Goal: Task Accomplishment & Management: Manage account settings

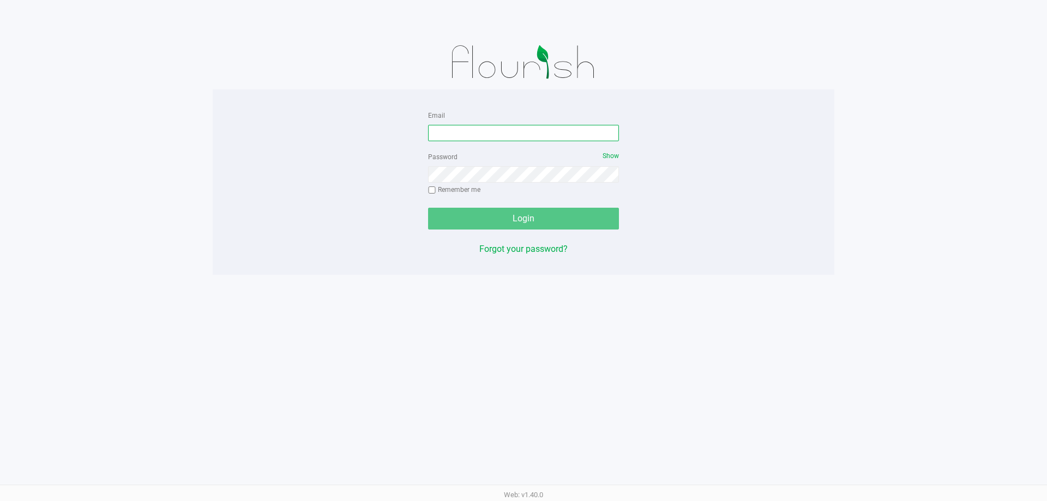
click at [552, 137] on input "Email" at bounding box center [523, 133] width 191 height 16
type input "[EMAIL_ADDRESS][DOMAIN_NAME]"
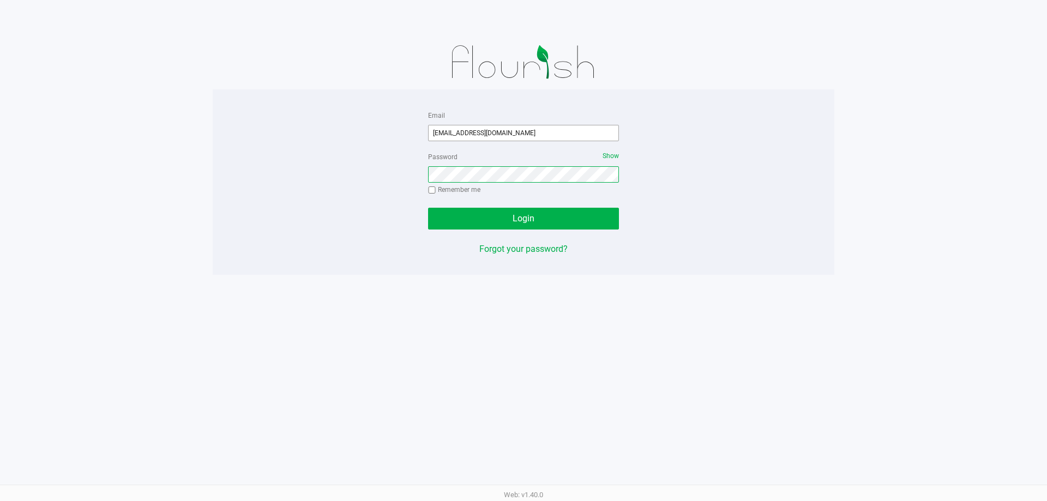
click at [428, 208] on button "Login" at bounding box center [523, 219] width 191 height 22
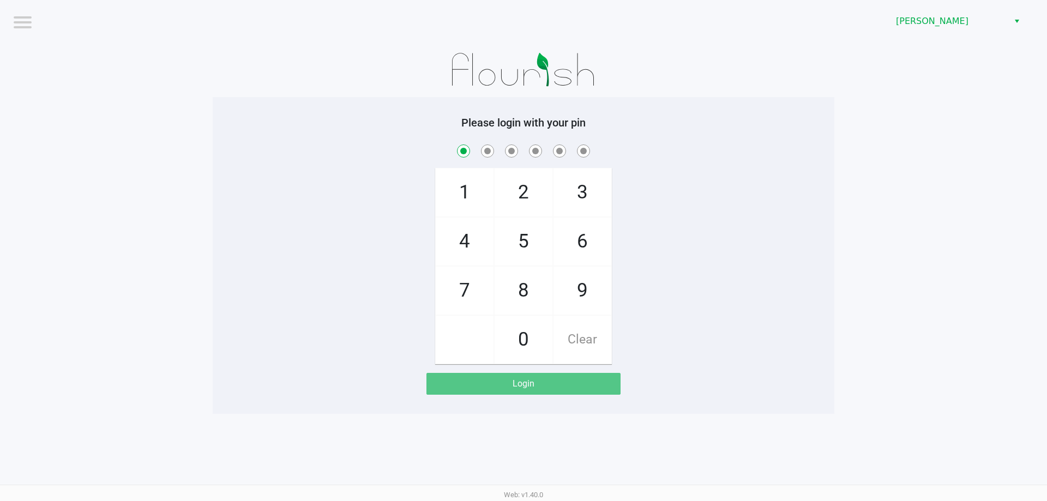
checkbox input "true"
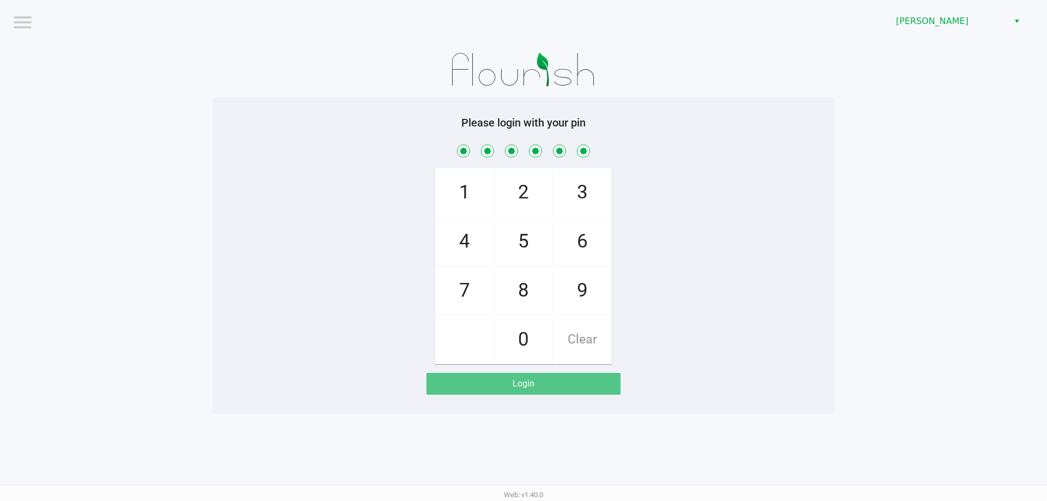
checkbox input "true"
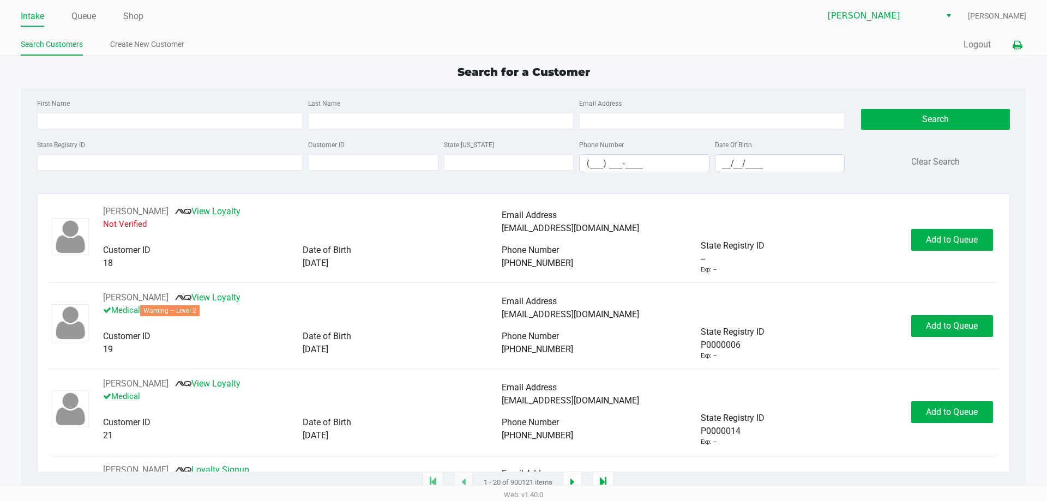
click at [1020, 44] on icon at bounding box center [1017, 45] width 9 height 8
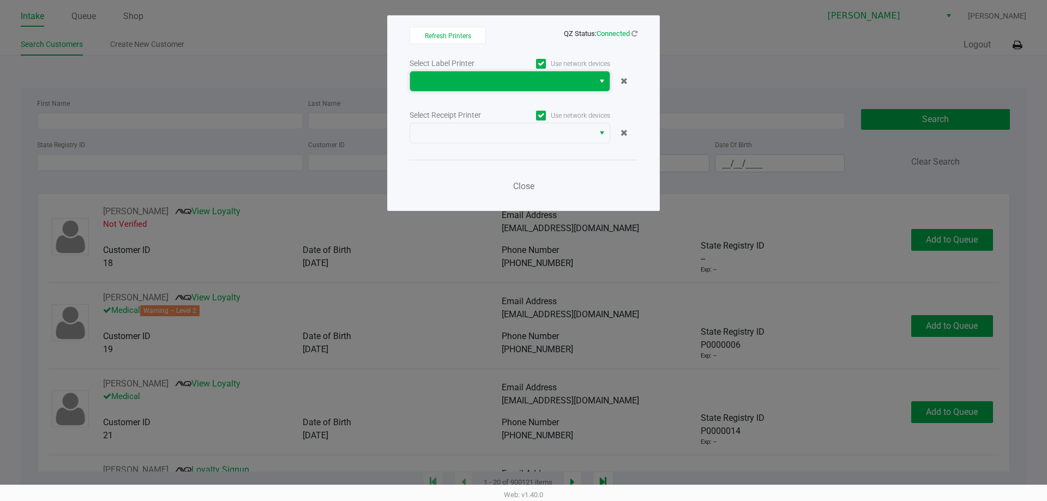
click at [546, 89] on span at bounding box center [502, 81] width 184 height 20
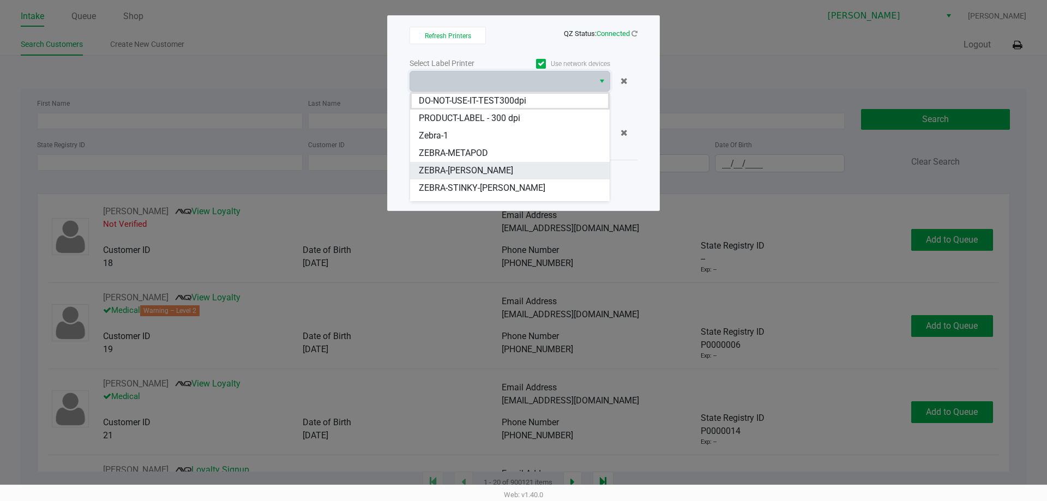
scroll to position [13, 0]
click at [520, 172] on li "ZEBRA-STINKY-[PERSON_NAME]" at bounding box center [510, 174] width 200 height 17
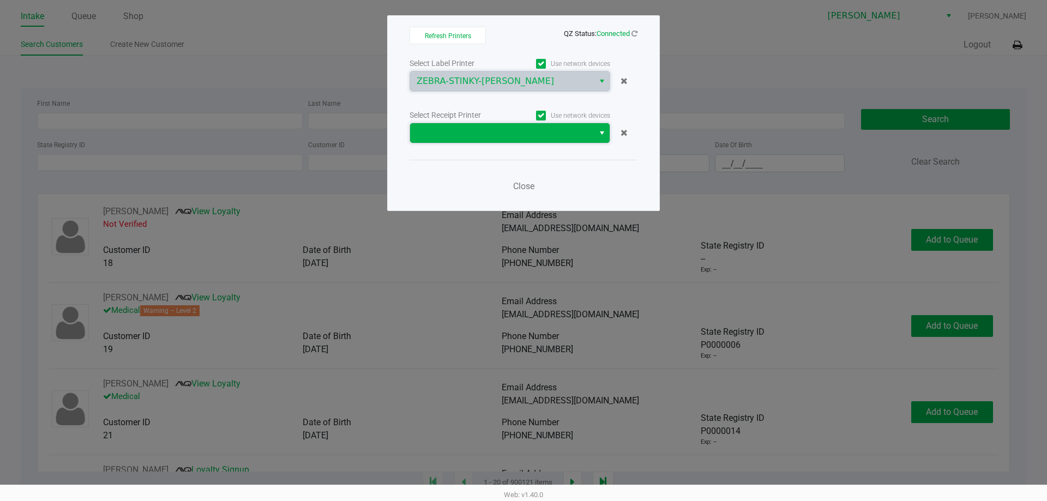
click at [515, 135] on span at bounding box center [502, 133] width 171 height 13
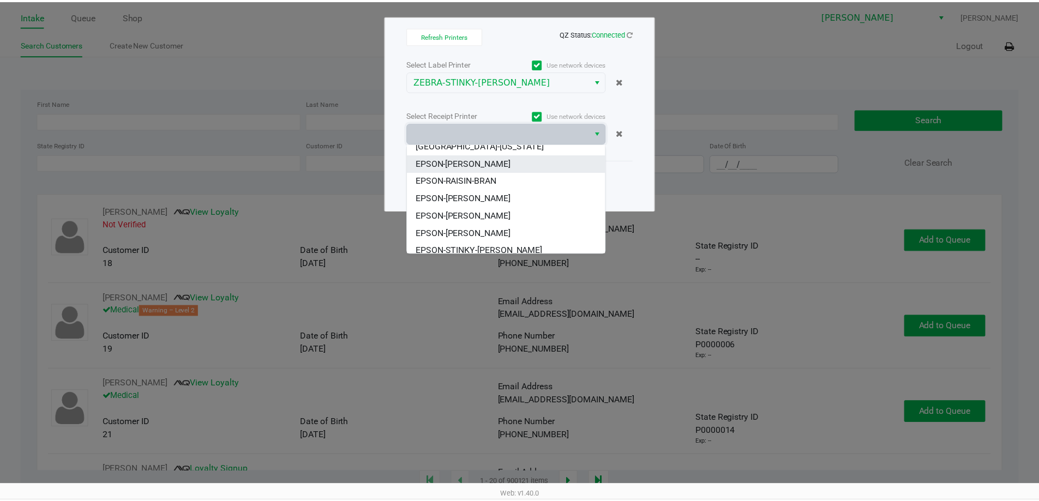
scroll to position [118, 0]
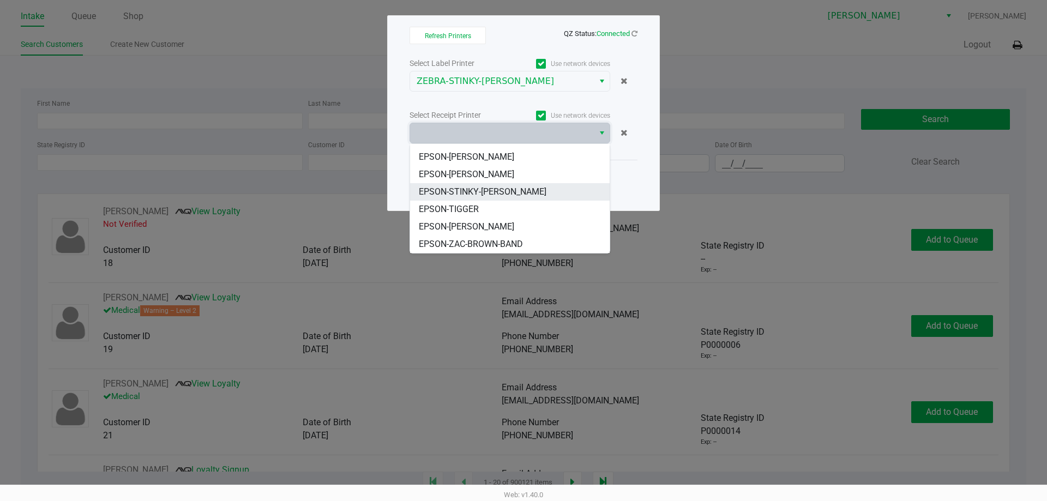
click at [518, 191] on li "EPSON-STINKY-[PERSON_NAME]" at bounding box center [510, 191] width 200 height 17
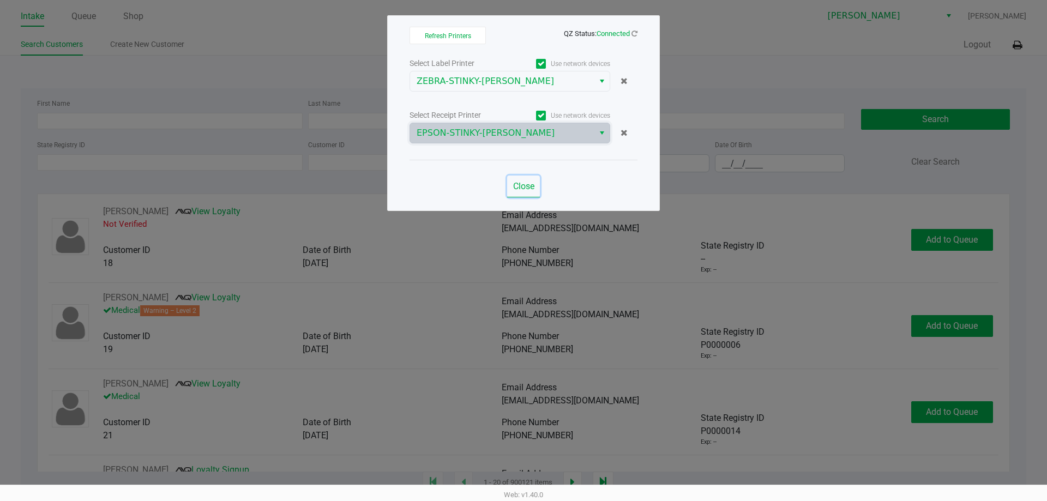
click at [519, 179] on button "Close" at bounding box center [523, 187] width 33 height 22
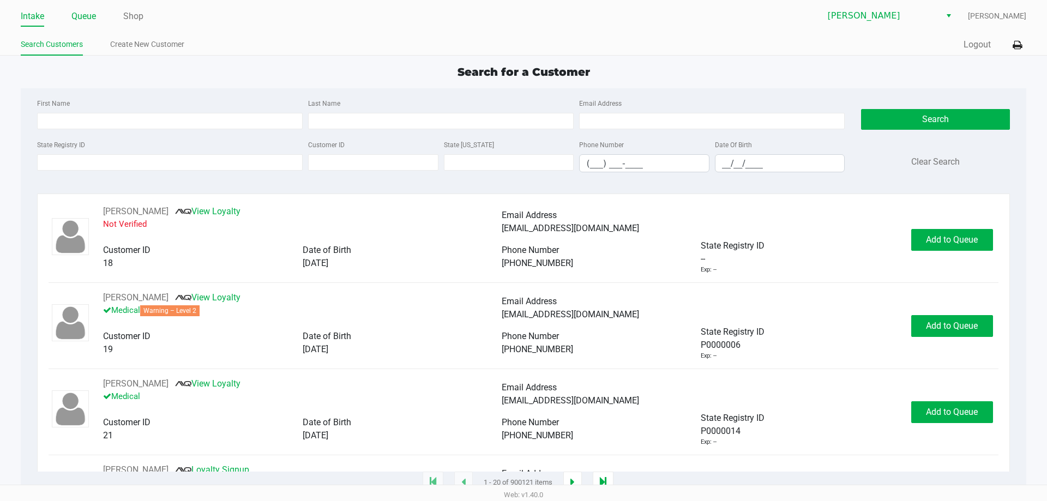
click at [82, 20] on link "Queue" at bounding box center [83, 16] width 25 height 15
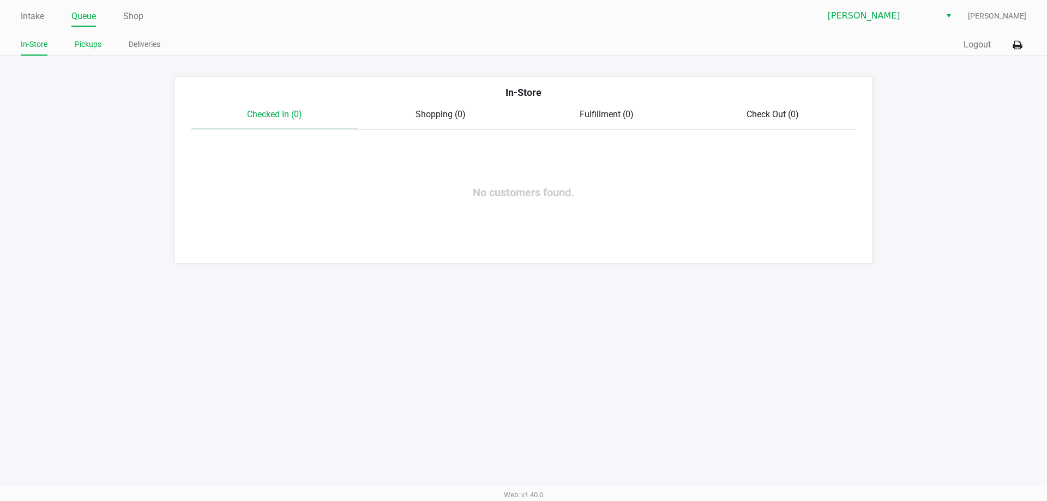
click at [86, 43] on link "Pickups" at bounding box center [88, 45] width 27 height 14
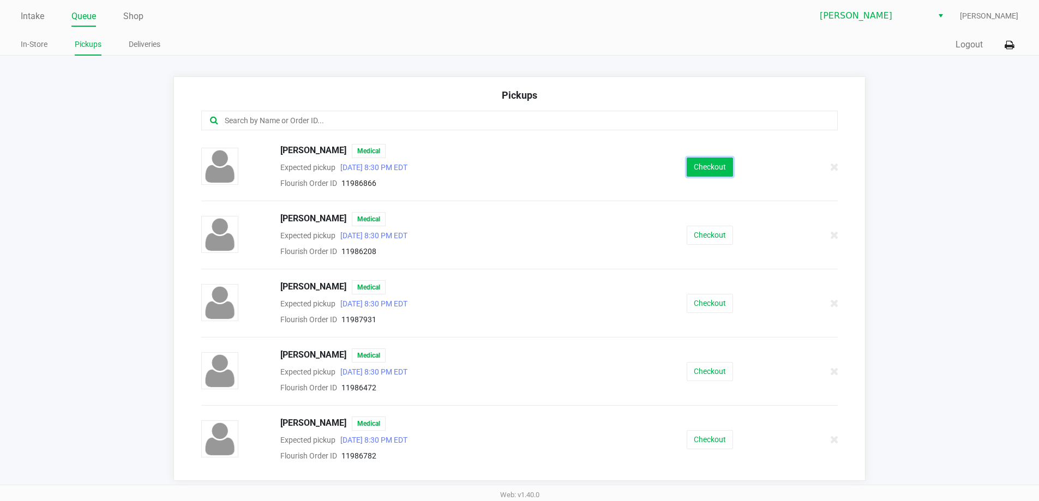
click at [700, 172] on button "Checkout" at bounding box center [709, 167] width 46 height 19
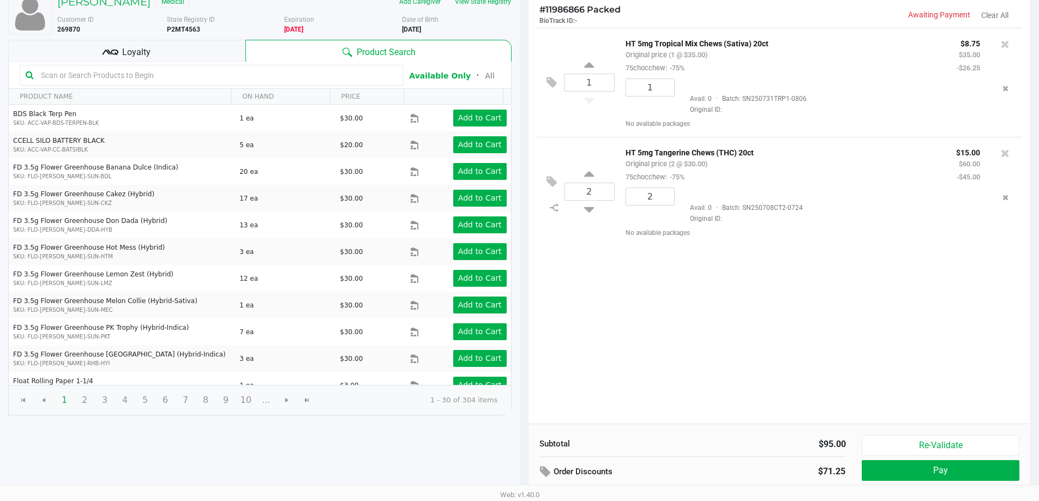
scroll to position [112, 0]
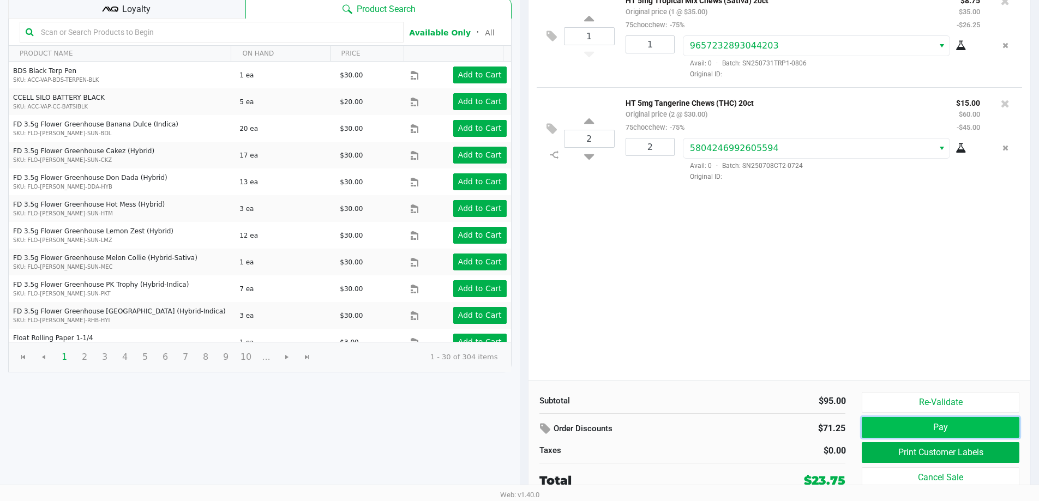
click at [949, 420] on button "Pay" at bounding box center [940, 427] width 157 height 21
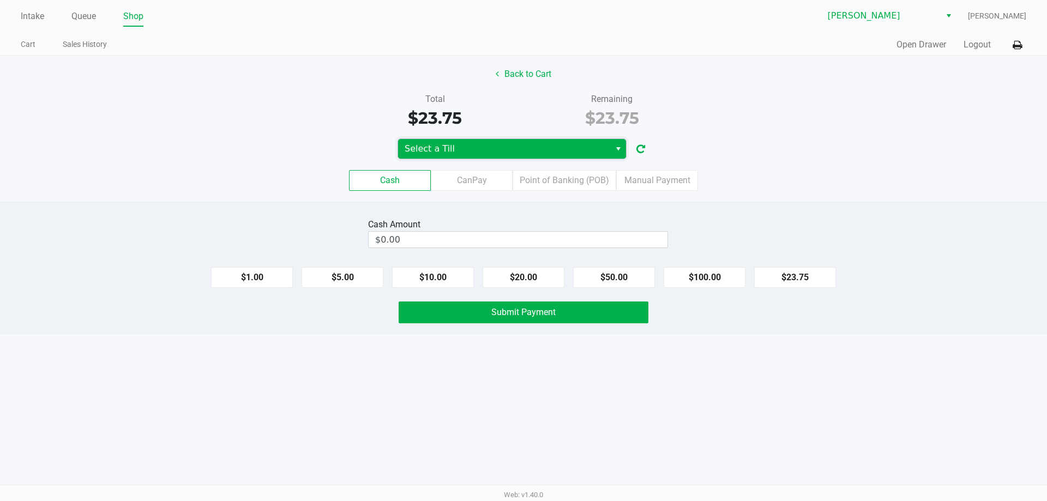
click at [475, 152] on span "Select a Till" at bounding box center [504, 148] width 199 height 13
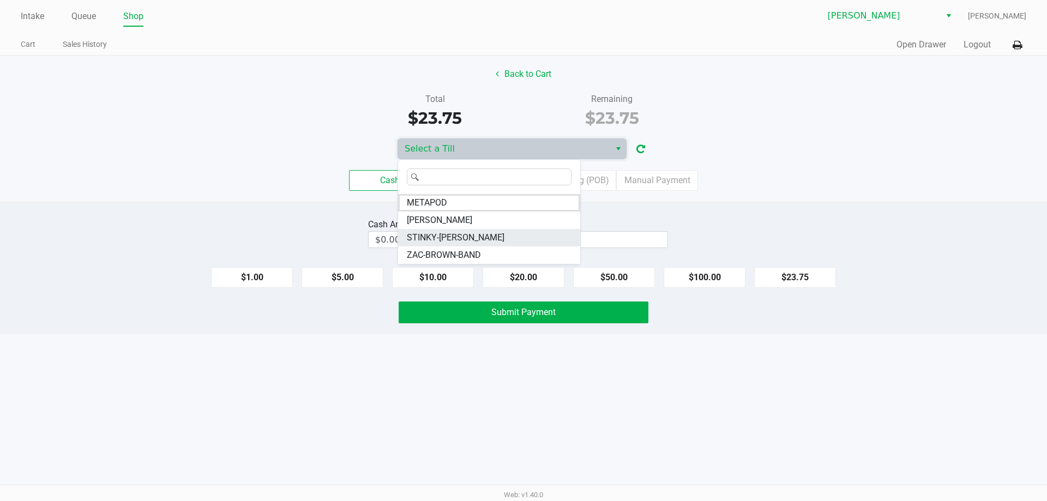
click at [468, 233] on li "STINKY-PETE" at bounding box center [489, 237] width 182 height 17
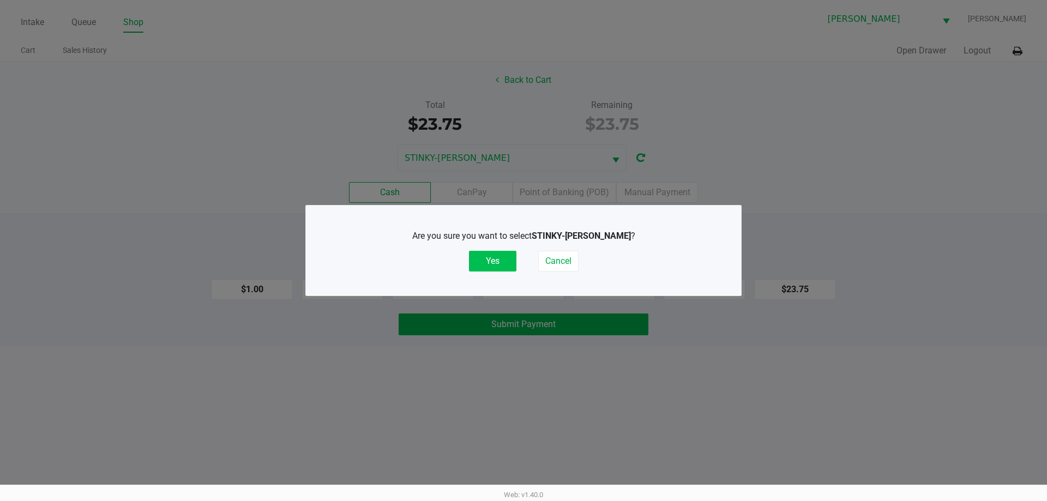
click at [503, 262] on button "Yes" at bounding box center [492, 261] width 47 height 21
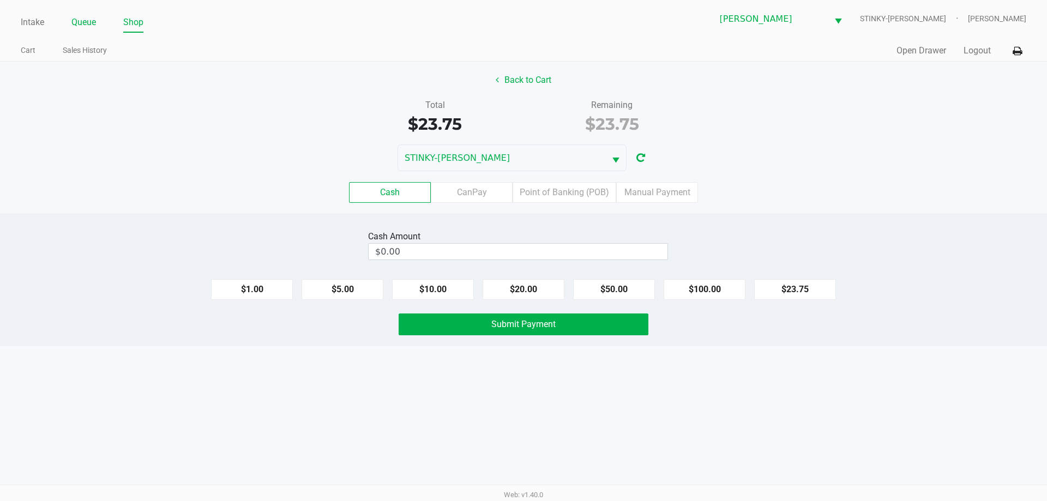
click at [86, 17] on link "Queue" at bounding box center [83, 22] width 25 height 15
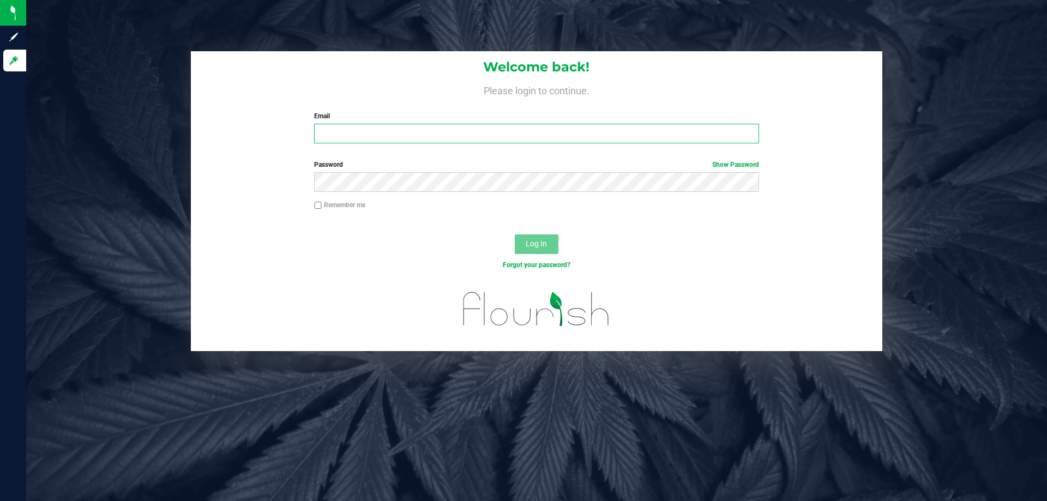
click at [414, 128] on input "Email" at bounding box center [536, 134] width 444 height 20
type input "[EMAIL_ADDRESS][DOMAIN_NAME]"
click at [515, 234] on button "Log In" at bounding box center [537, 244] width 44 height 20
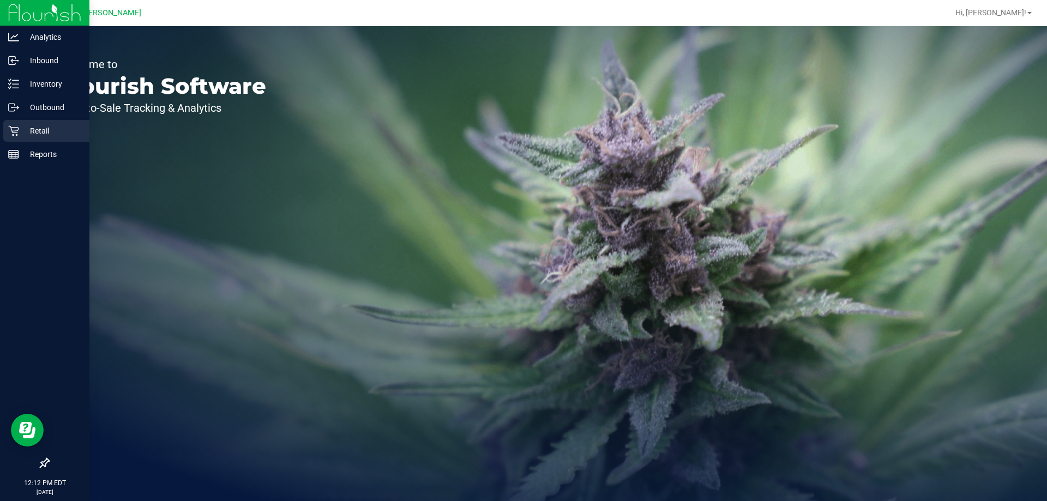
click at [41, 127] on p "Retail" at bounding box center [51, 130] width 65 height 13
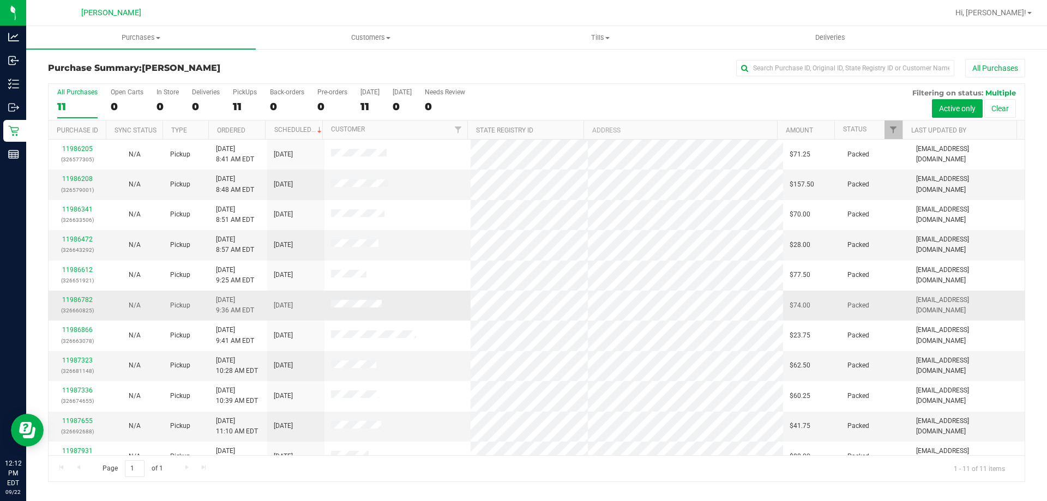
scroll to position [16, 0]
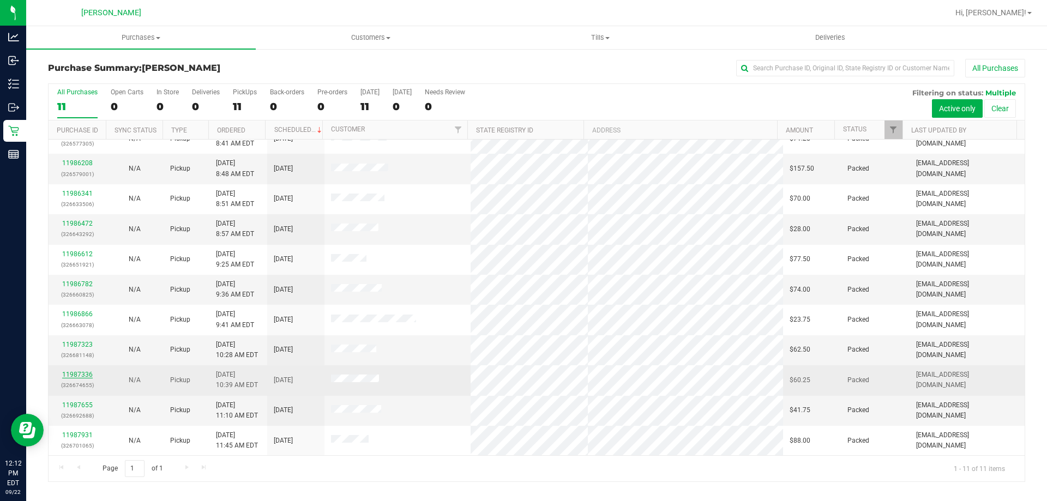
click at [76, 371] on link "11987336" at bounding box center [77, 375] width 31 height 8
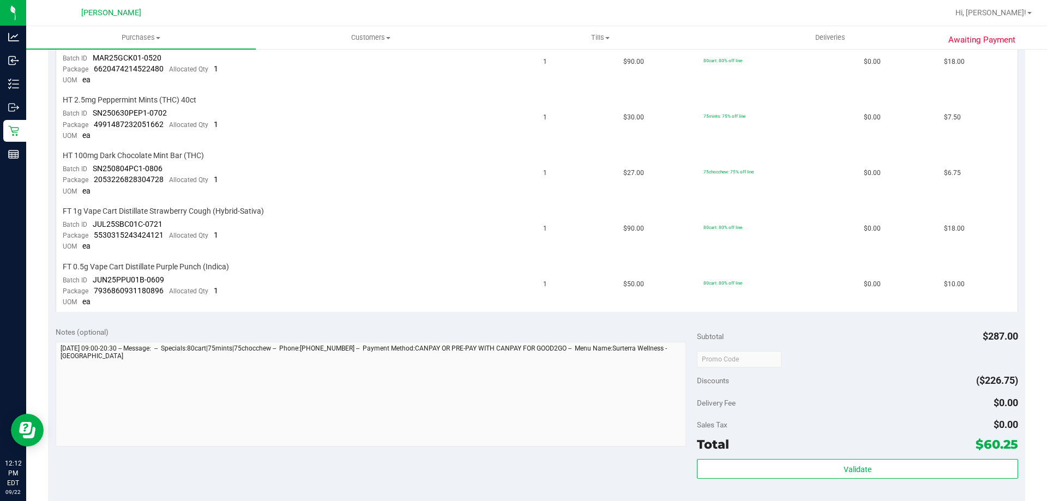
scroll to position [491, 0]
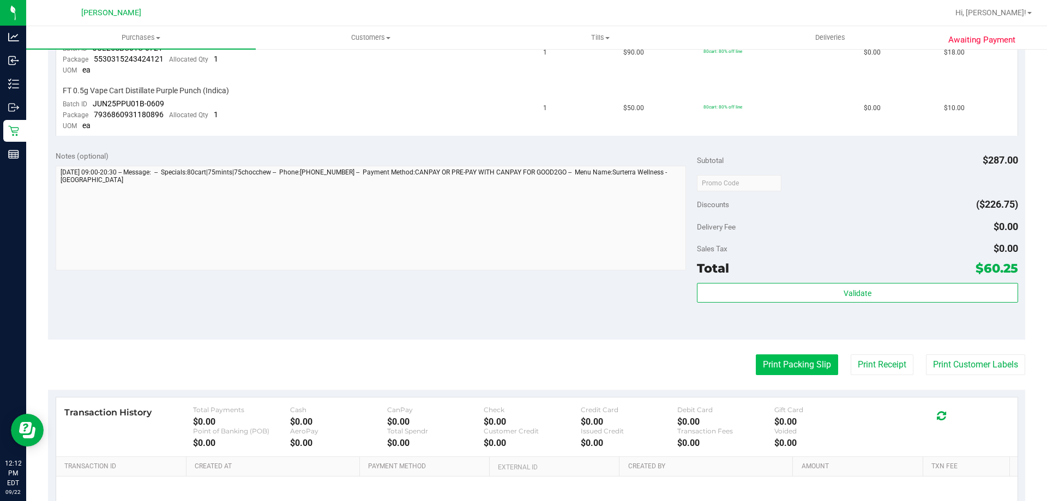
click at [785, 362] on button "Print Packing Slip" at bounding box center [797, 364] width 82 height 21
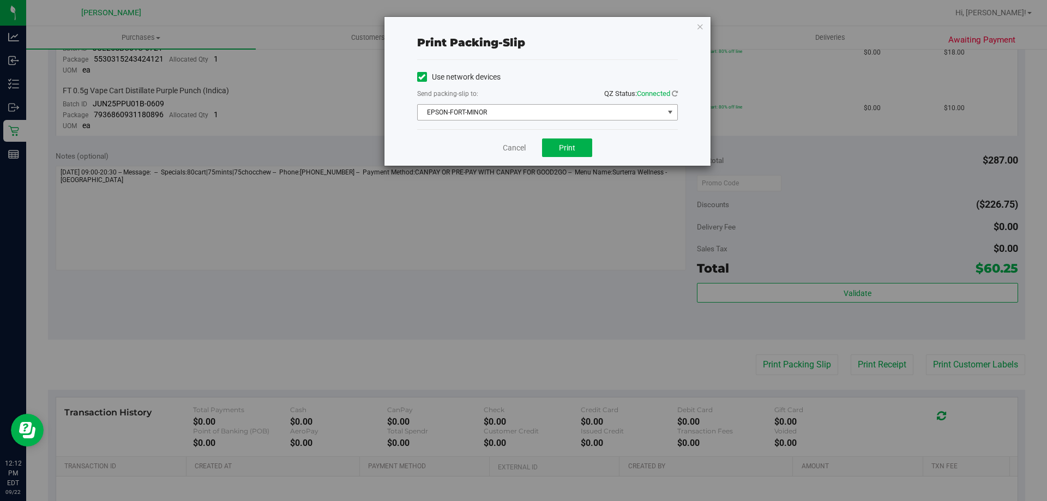
click at [485, 117] on span "EPSON-FORT-MINOR" at bounding box center [541, 112] width 246 height 15
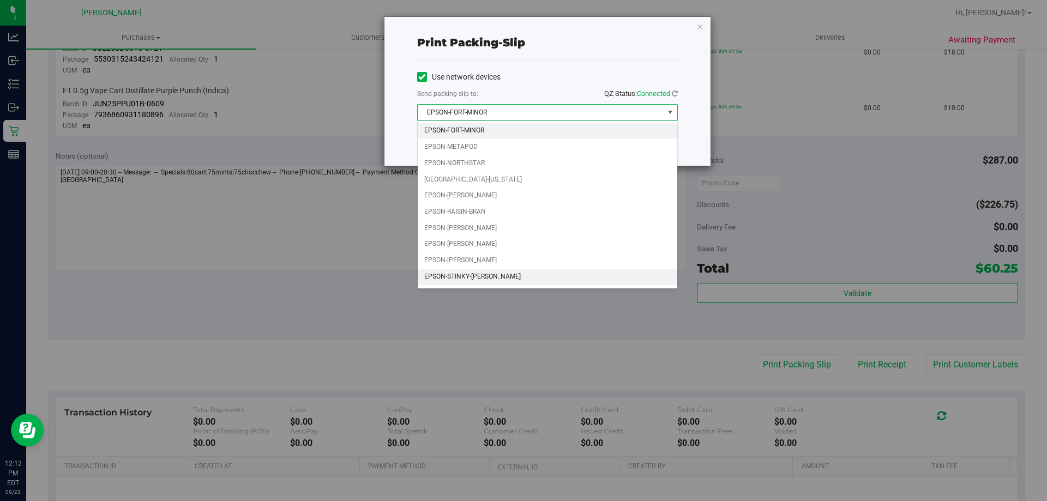
click at [491, 276] on li "EPSON-STINKY-[PERSON_NAME]" at bounding box center [548, 277] width 260 height 16
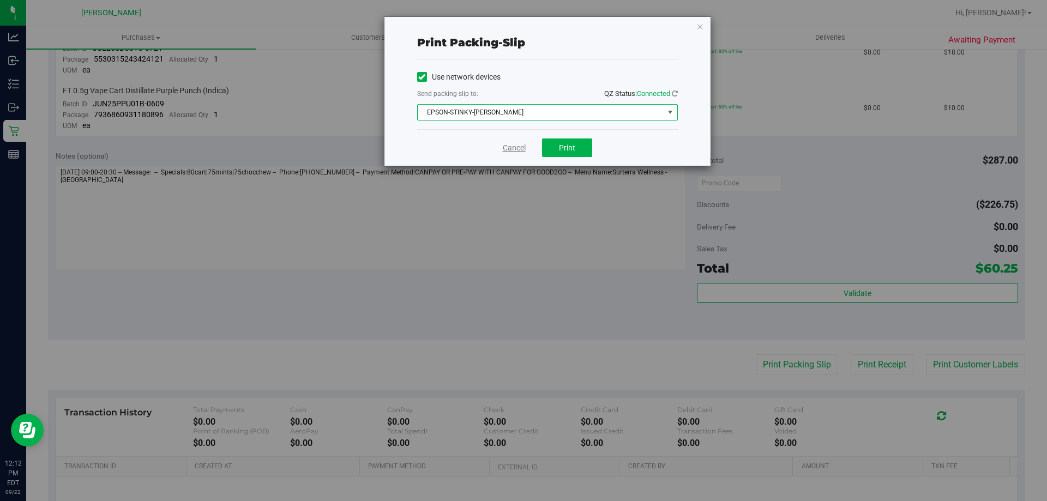
click at [514, 149] on link "Cancel" at bounding box center [514, 147] width 23 height 11
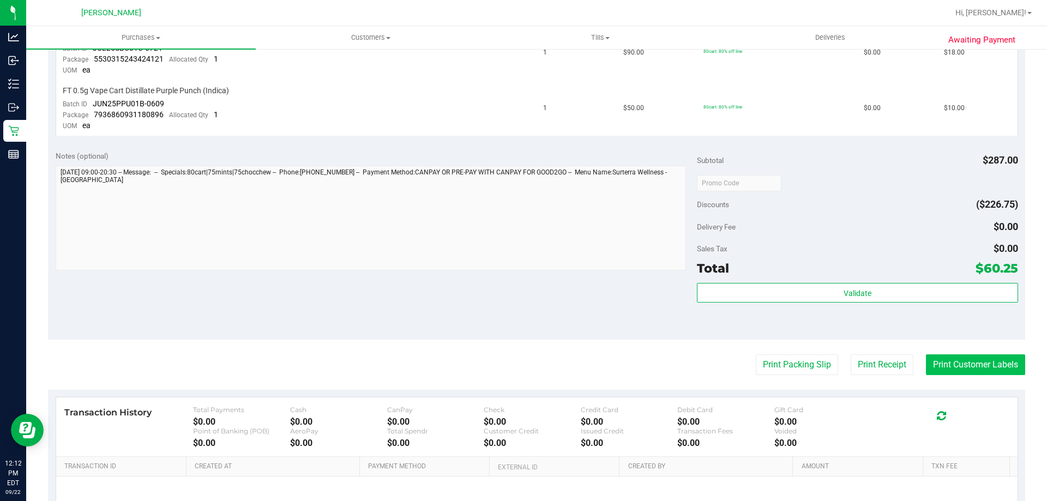
click at [979, 361] on button "Print Customer Labels" at bounding box center [975, 364] width 99 height 21
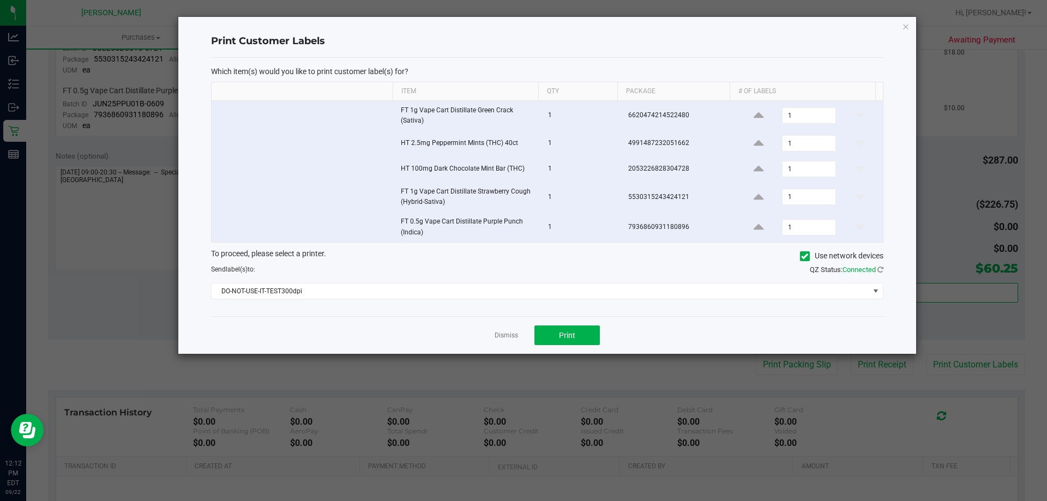
click at [408, 300] on div "Which item(s) would you like to print customer label(s) for? Item Qty Package #…" at bounding box center [547, 187] width 672 height 259
click at [408, 295] on span "DO-NOT-USE-IT-TEST300dpi" at bounding box center [541, 291] width 658 height 15
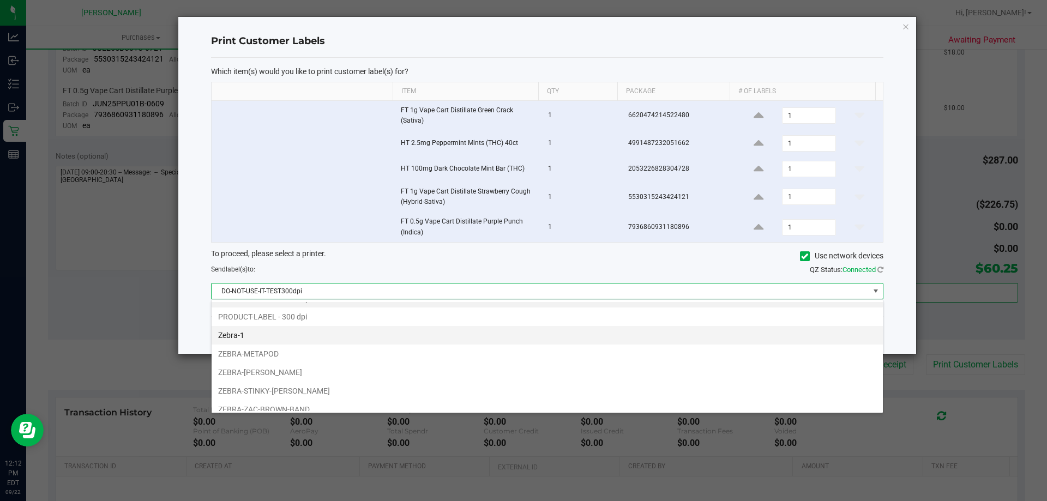
scroll to position [21, 0]
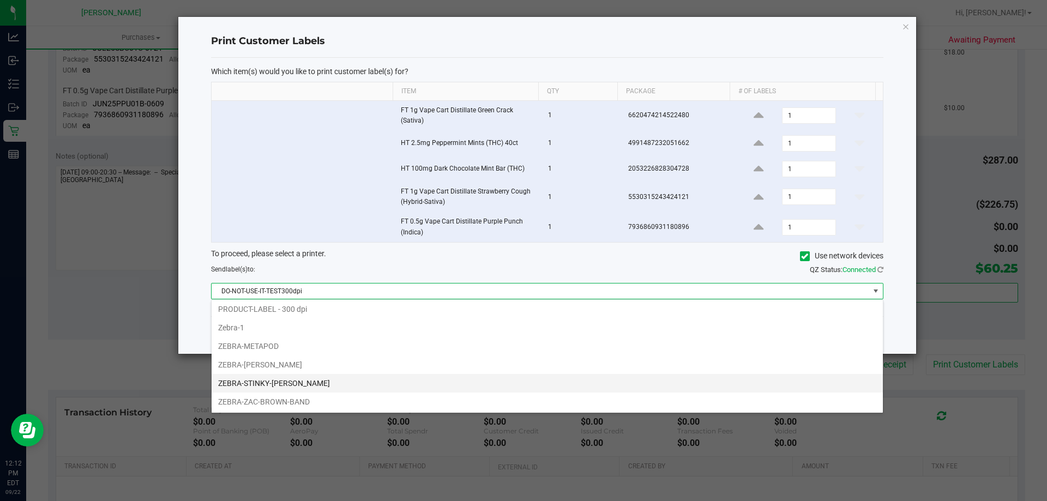
click at [401, 377] on li "ZEBRA-STINKY-[PERSON_NAME]" at bounding box center [547, 383] width 671 height 19
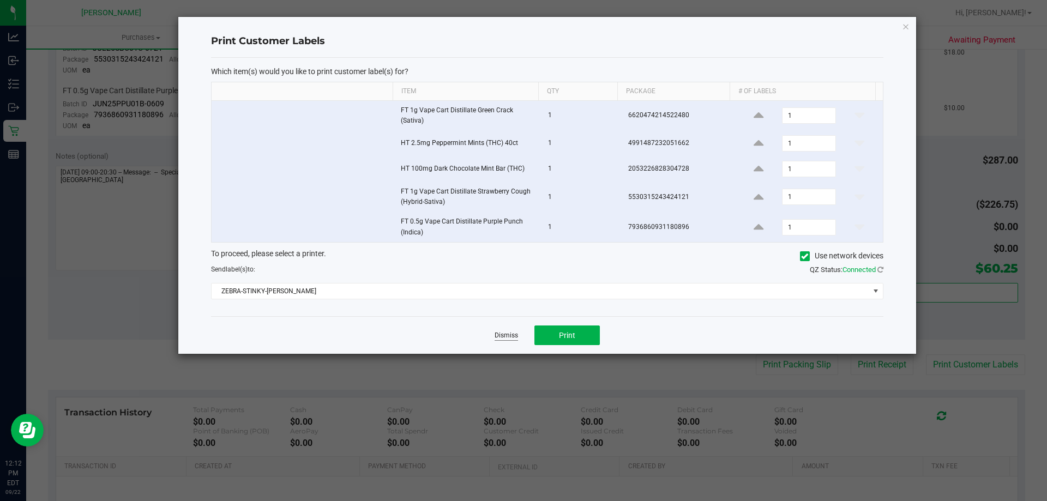
click at [503, 335] on link "Dismiss" at bounding box center [506, 335] width 23 height 9
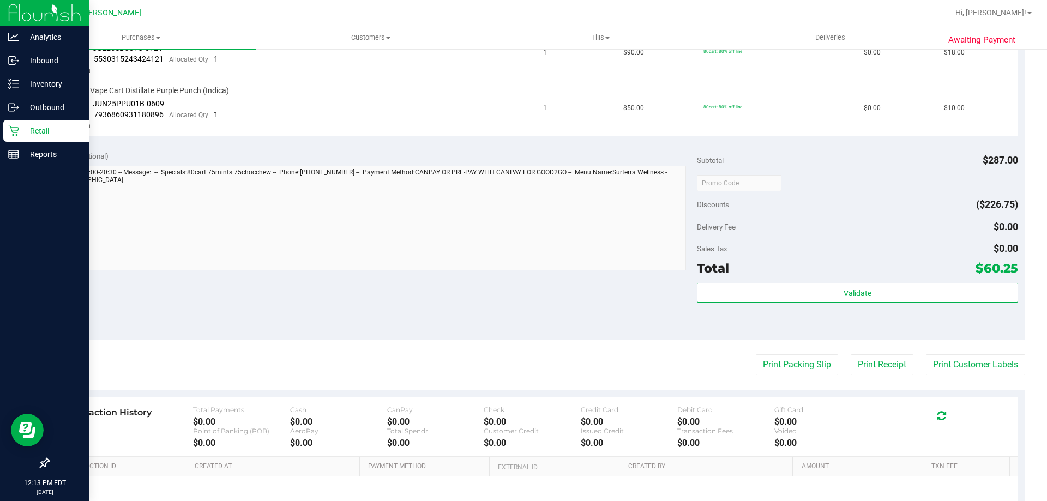
click at [41, 140] on div "Retail" at bounding box center [46, 131] width 86 height 22
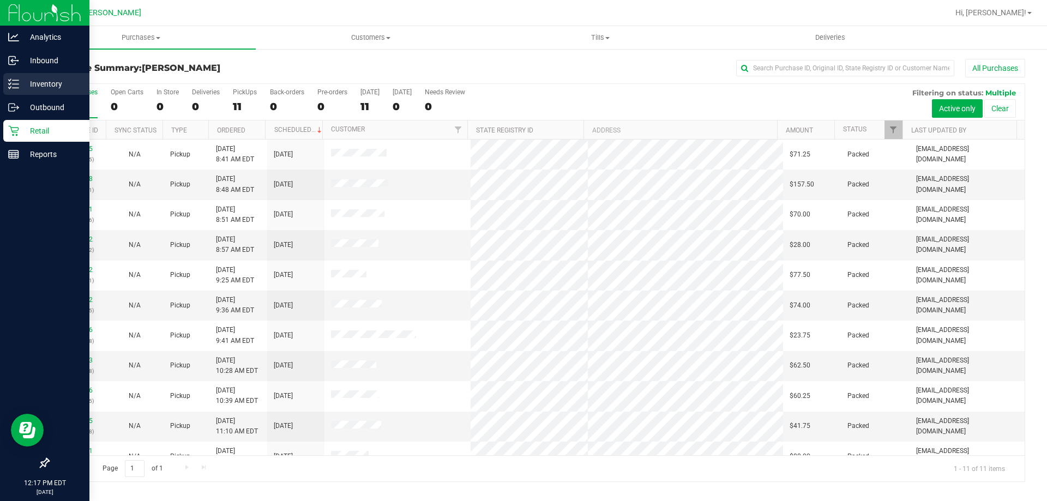
click at [50, 82] on p "Inventory" at bounding box center [51, 83] width 65 height 13
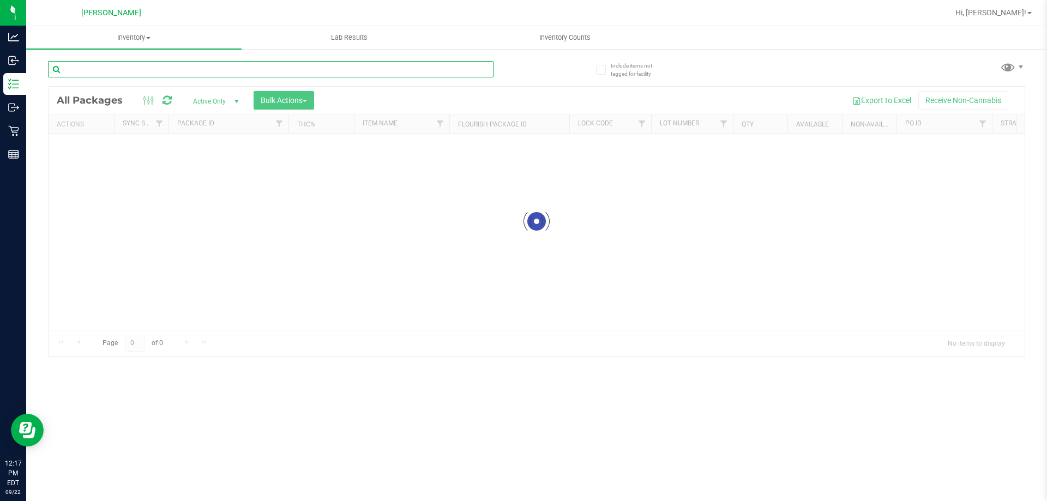
click at [188, 73] on input "text" at bounding box center [270, 69] width 445 height 16
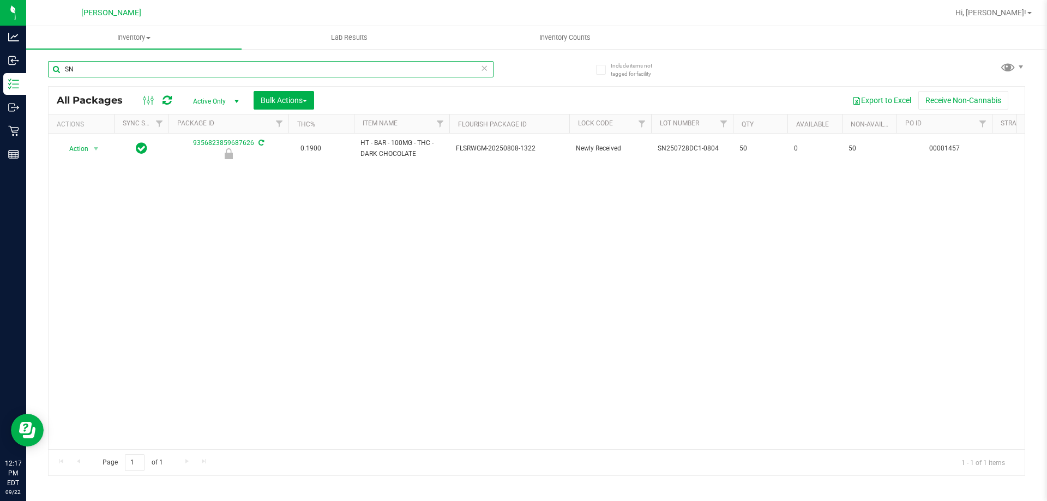
type input "S"
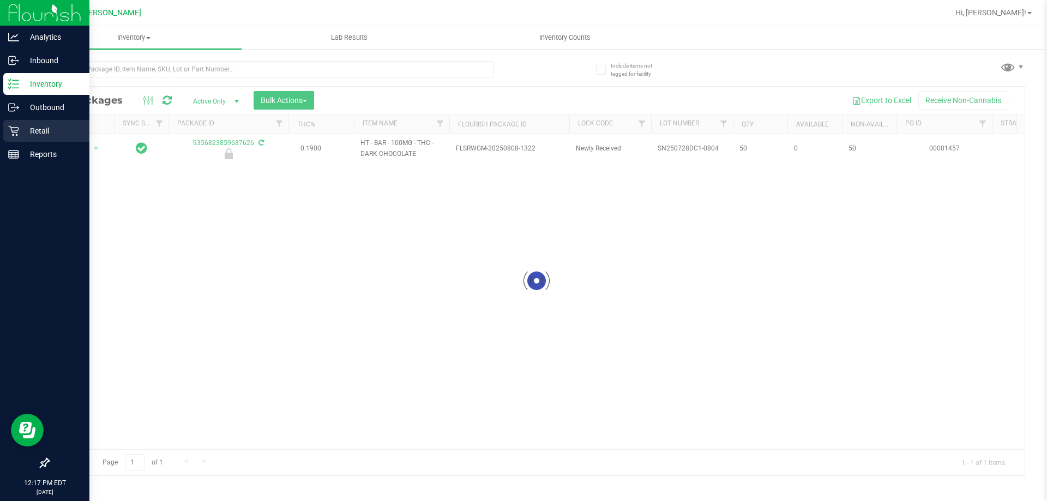
click at [39, 127] on p "Retail" at bounding box center [51, 130] width 65 height 13
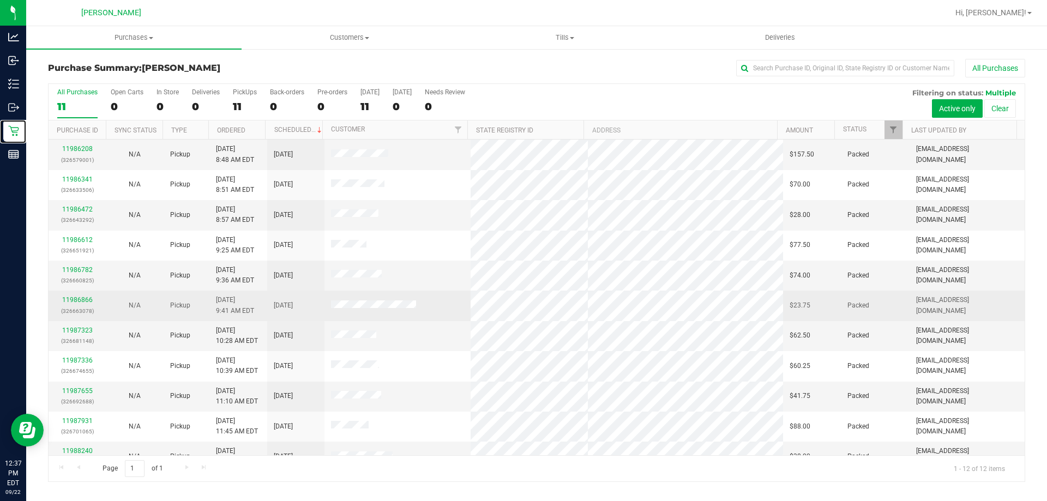
scroll to position [46, 0]
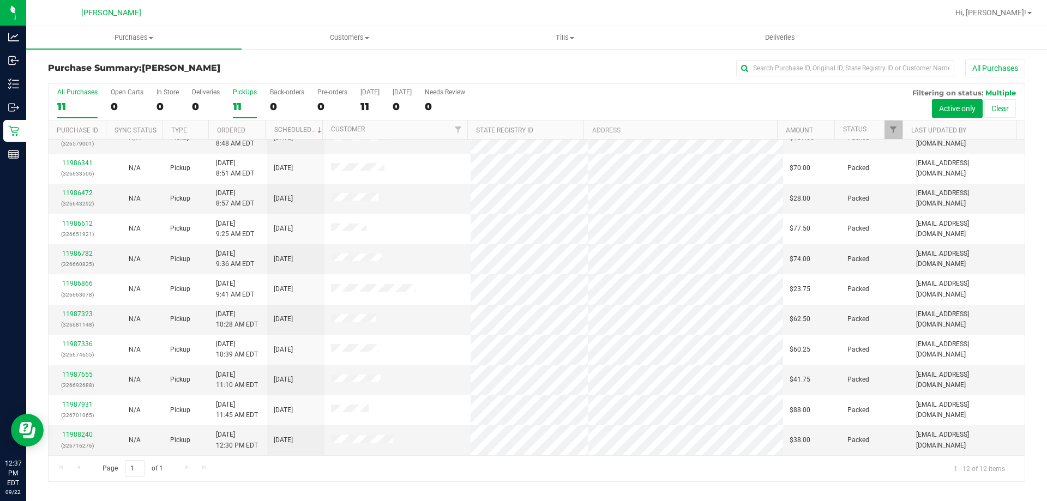
click at [239, 92] on div "PickUps" at bounding box center [245, 92] width 24 height 8
click at [0, 0] on input "PickUps 11" at bounding box center [0, 0] width 0 height 0
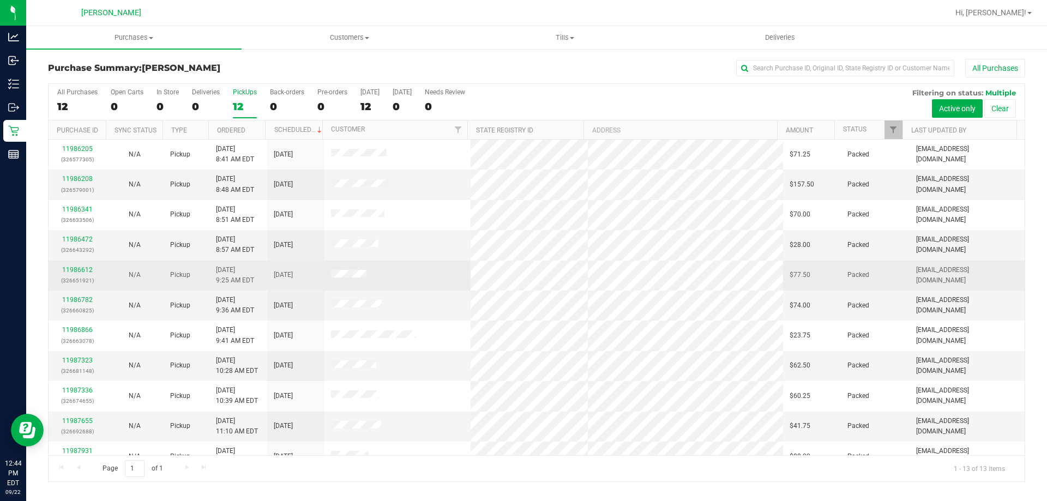
scroll to position [76, 0]
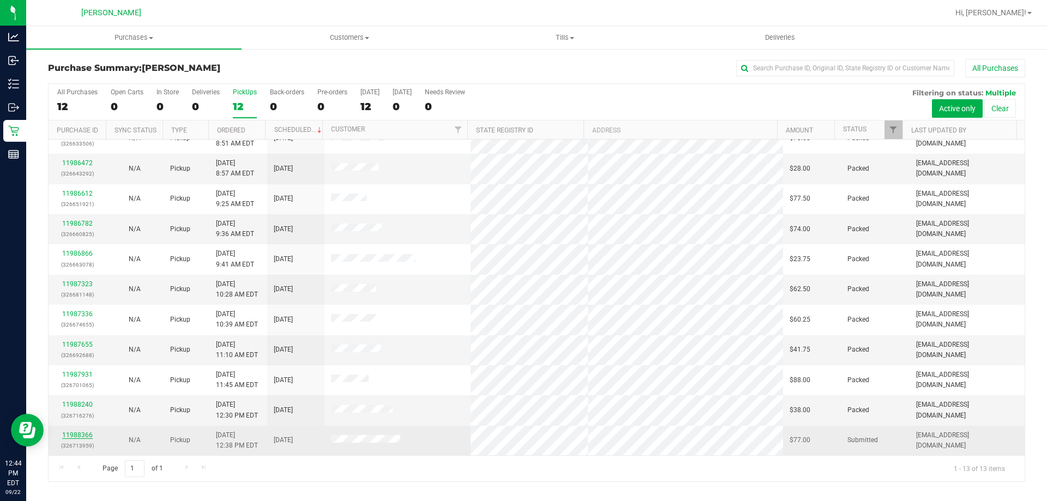
click at [76, 432] on link "11988366" at bounding box center [77, 435] width 31 height 8
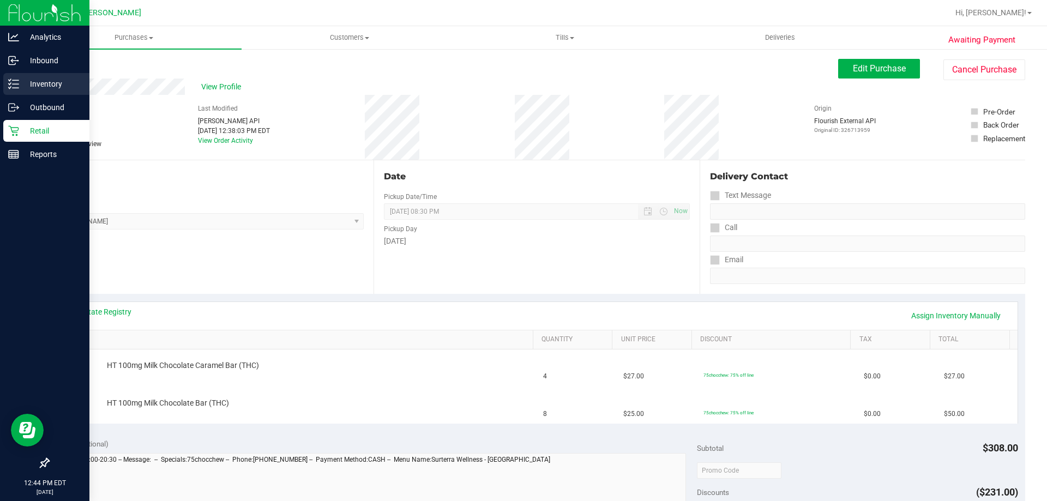
click at [41, 85] on p "Inventory" at bounding box center [51, 83] width 65 height 13
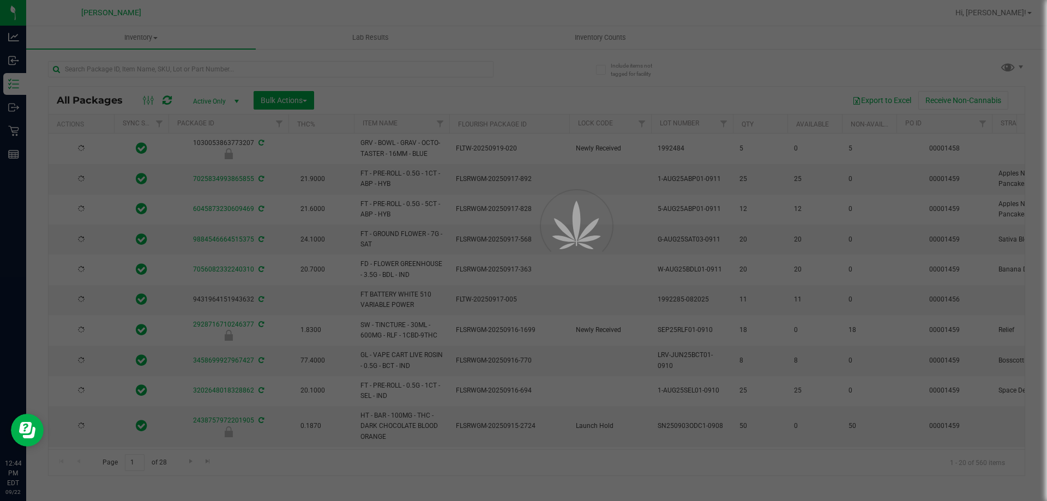
type input "[DATE]"
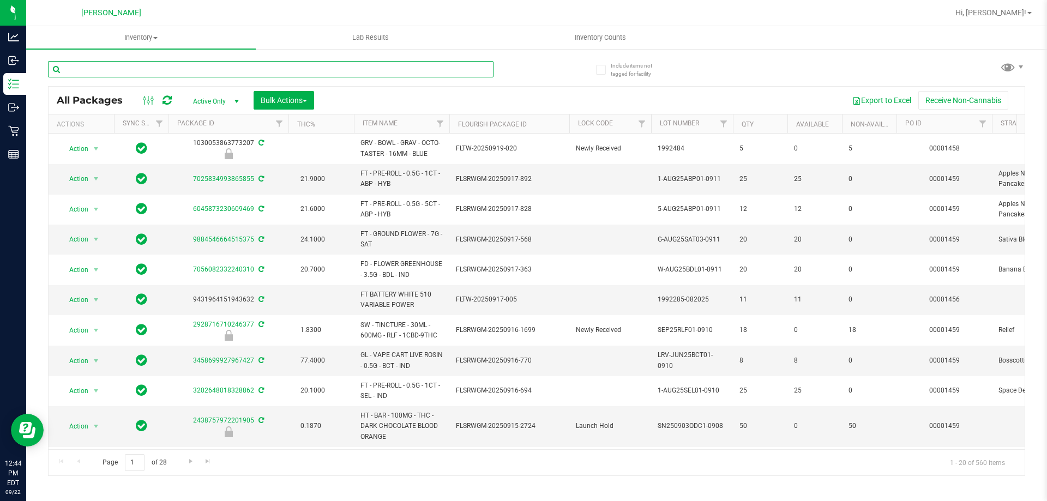
click at [160, 68] on input "text" at bounding box center [270, 69] width 445 height 16
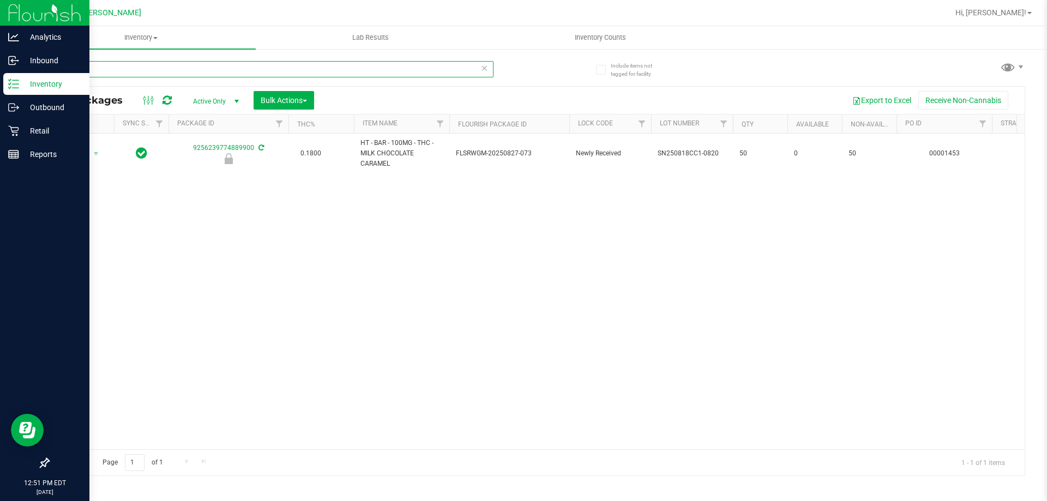
type input "c"
type input "grape"
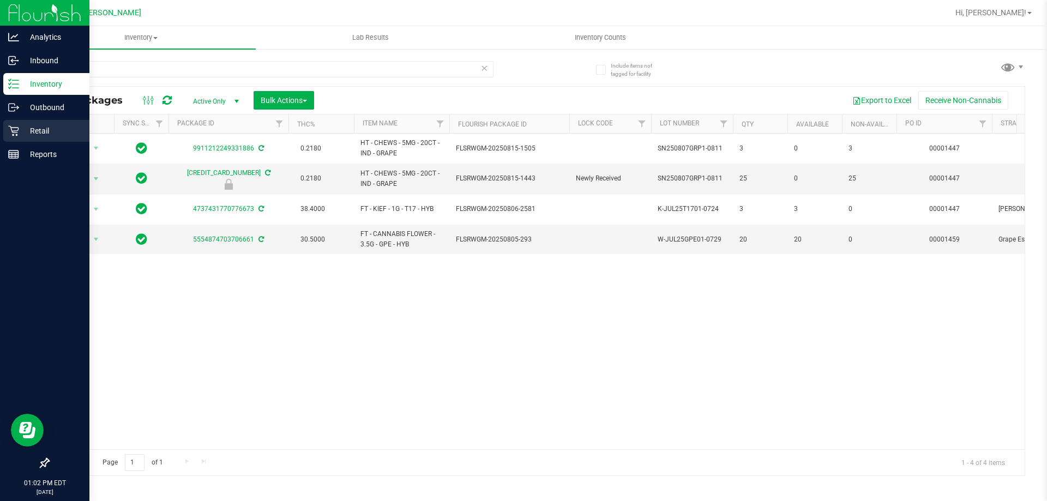
click at [34, 123] on div "Retail" at bounding box center [46, 131] width 86 height 22
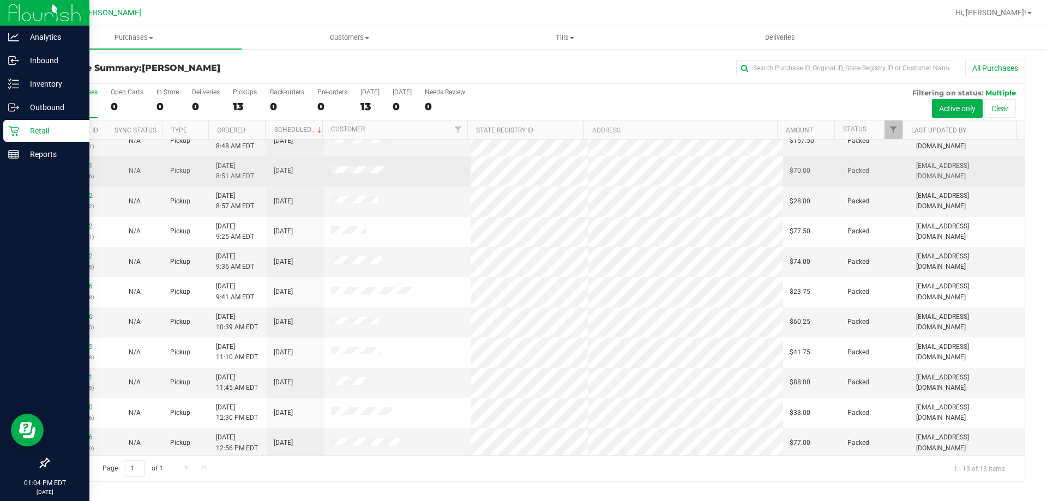
scroll to position [76, 0]
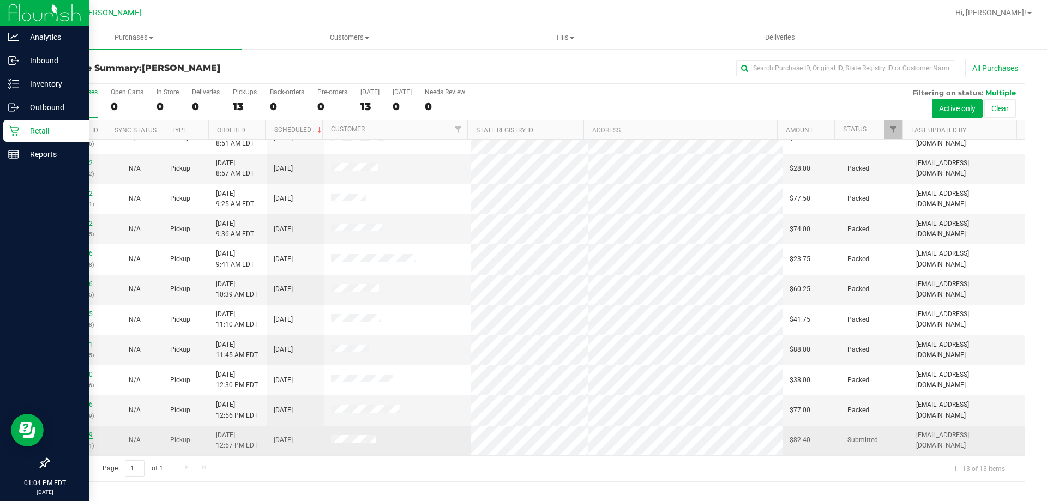
click at [77, 433] on link "11988529" at bounding box center [77, 435] width 31 height 8
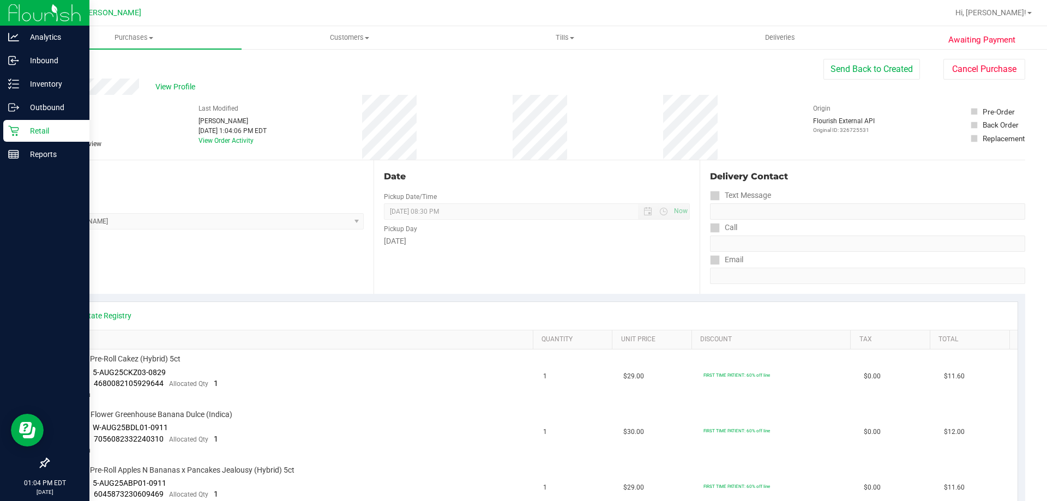
click at [25, 123] on div "Retail" at bounding box center [46, 131] width 86 height 22
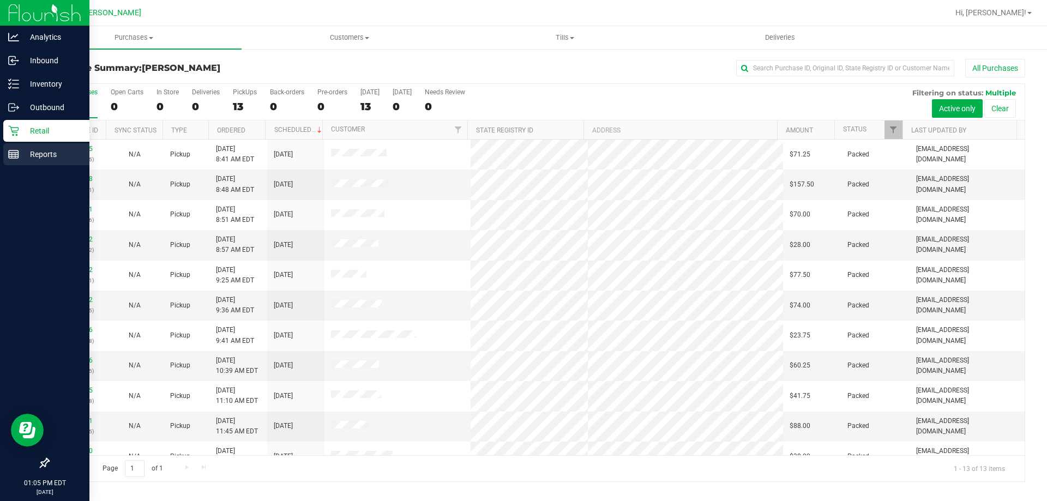
click at [39, 147] on div "Reports" at bounding box center [46, 154] width 86 height 22
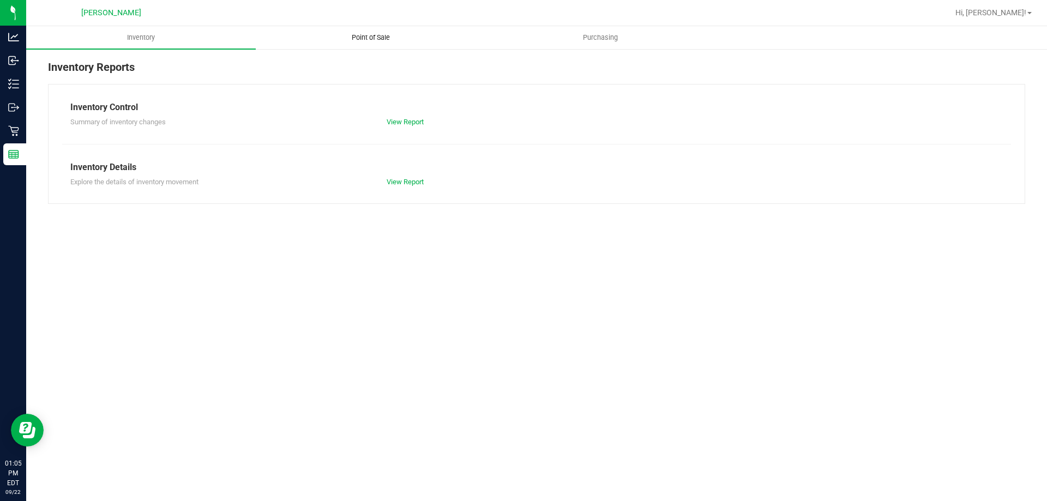
click at [365, 38] on span "Point of Sale" at bounding box center [371, 38] width 68 height 10
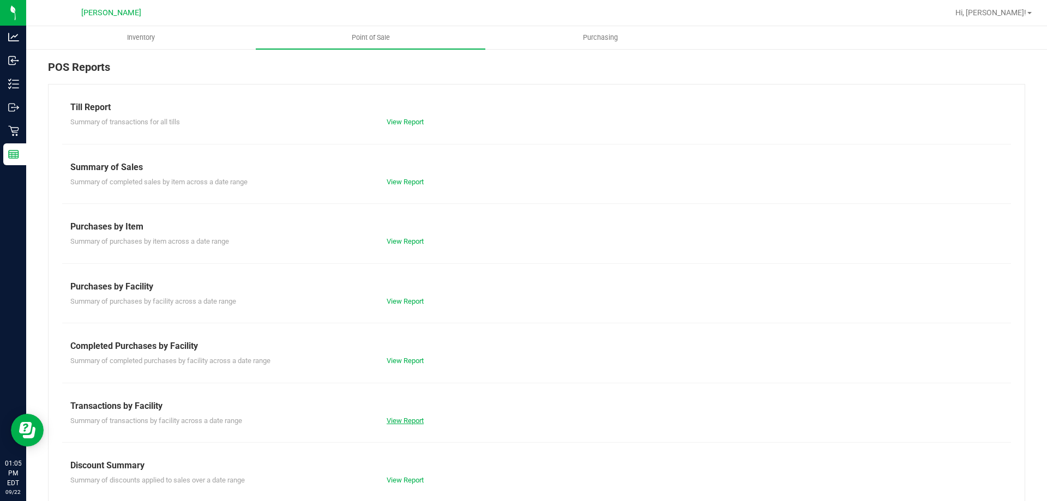
click at [394, 419] on link "View Report" at bounding box center [405, 421] width 37 height 8
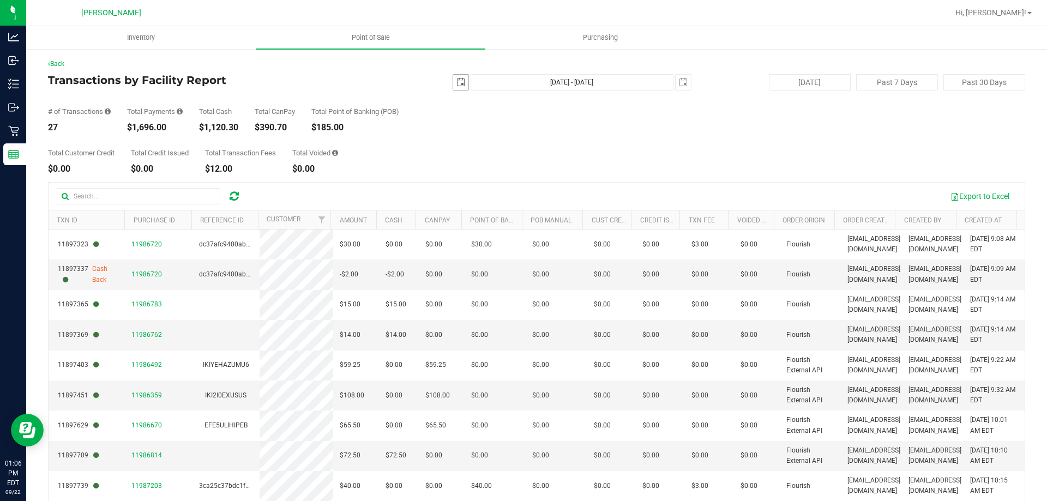
click at [456, 82] on span "select" at bounding box center [460, 82] width 9 height 9
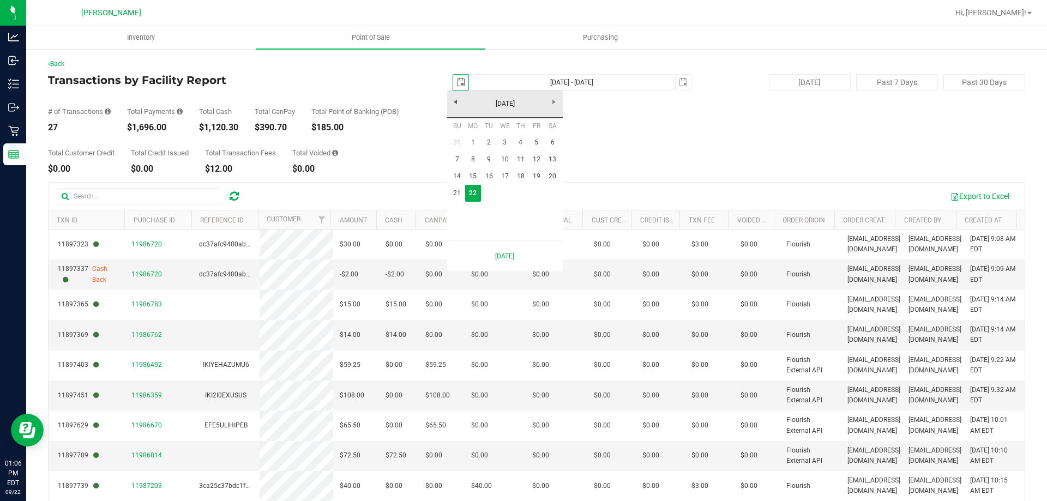
scroll to position [0, 27]
click at [472, 154] on link "8" at bounding box center [473, 159] width 16 height 17
type input "[DATE]"
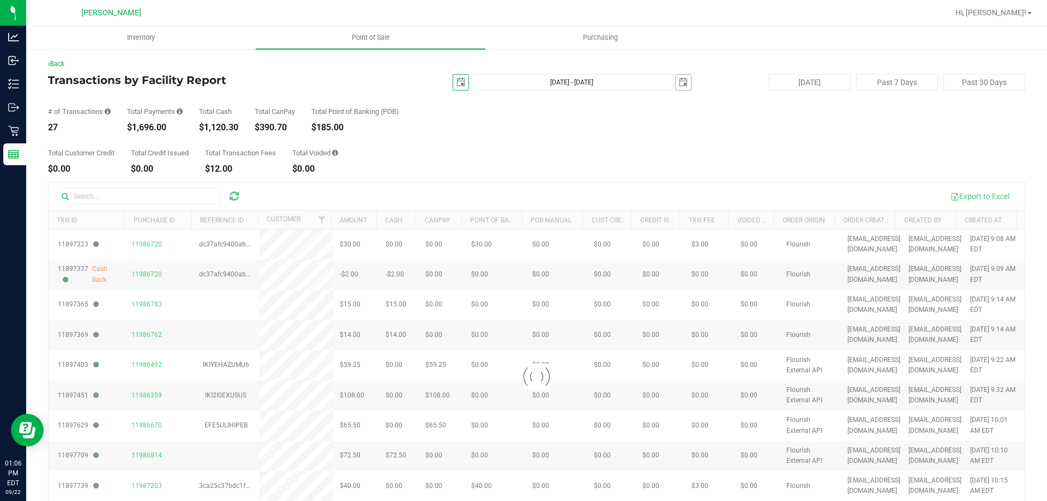
click at [683, 83] on span "select" at bounding box center [683, 82] width 15 height 15
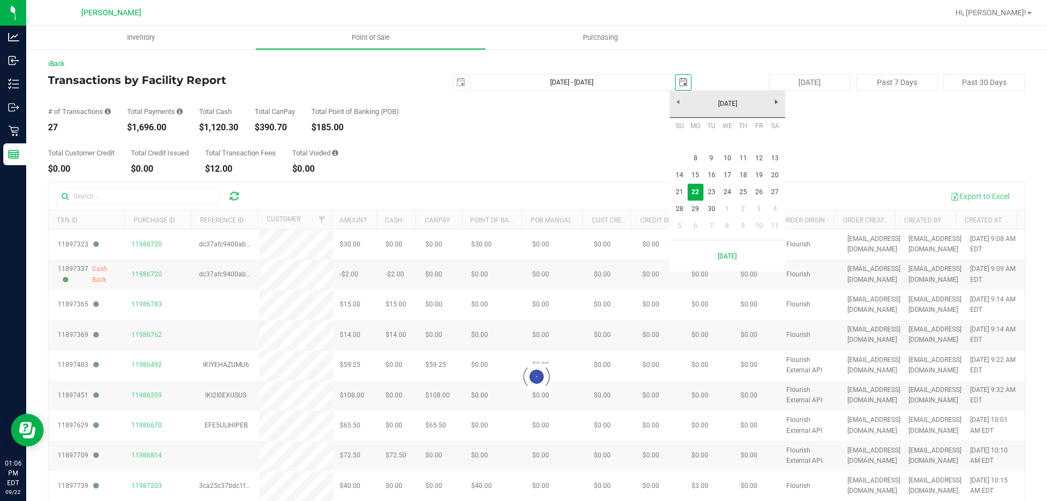
scroll to position [0, 27]
click at [681, 172] on link "14" at bounding box center [680, 175] width 16 height 17
type input "[DATE] - [DATE]"
type input "[DATE]"
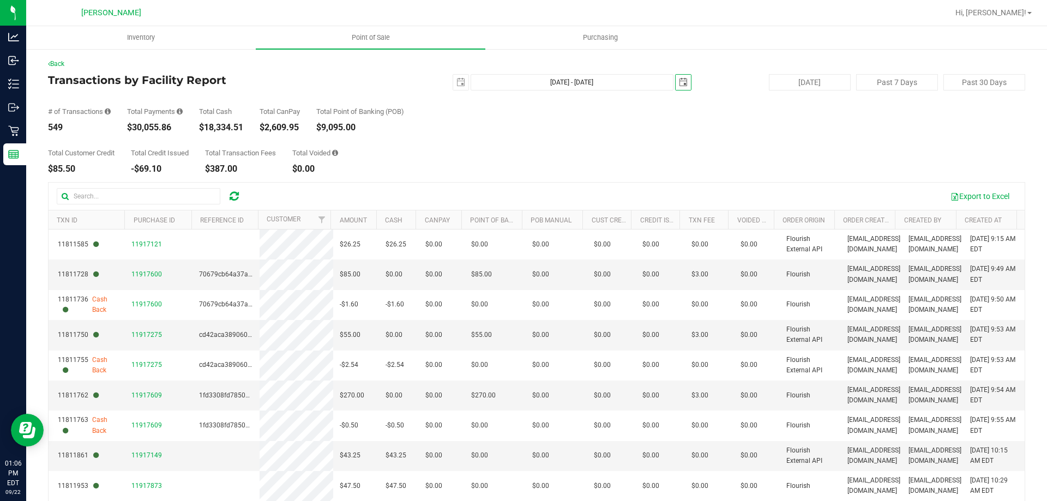
click at [679, 81] on span "select" at bounding box center [683, 82] width 9 height 9
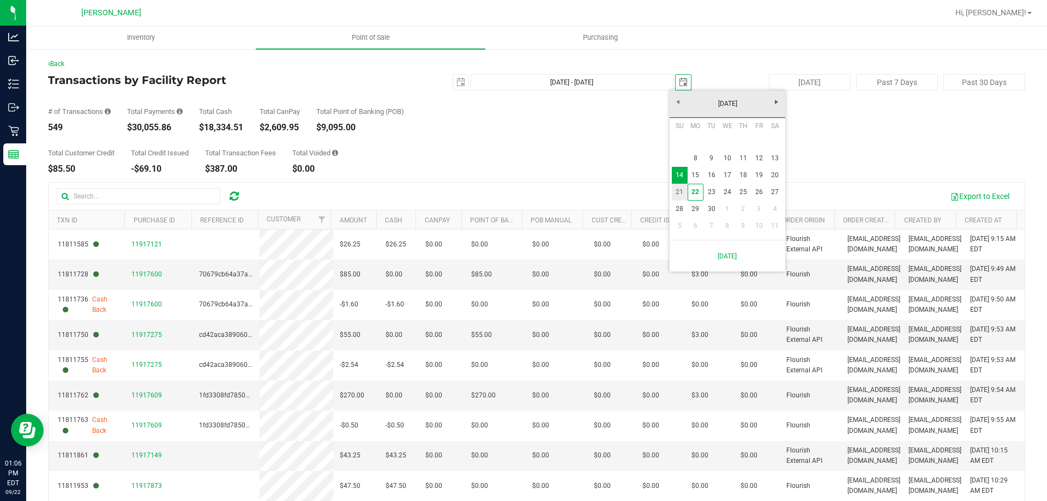
click at [677, 188] on link "21" at bounding box center [680, 192] width 16 height 17
type input "[DATE] - [DATE]"
type input "[DATE]"
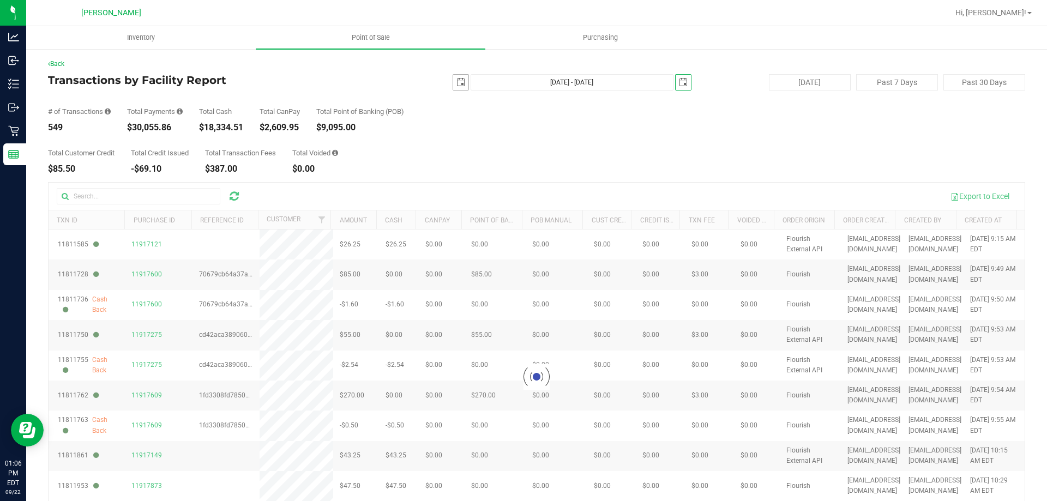
click at [460, 83] on span "select" at bounding box center [460, 82] width 15 height 15
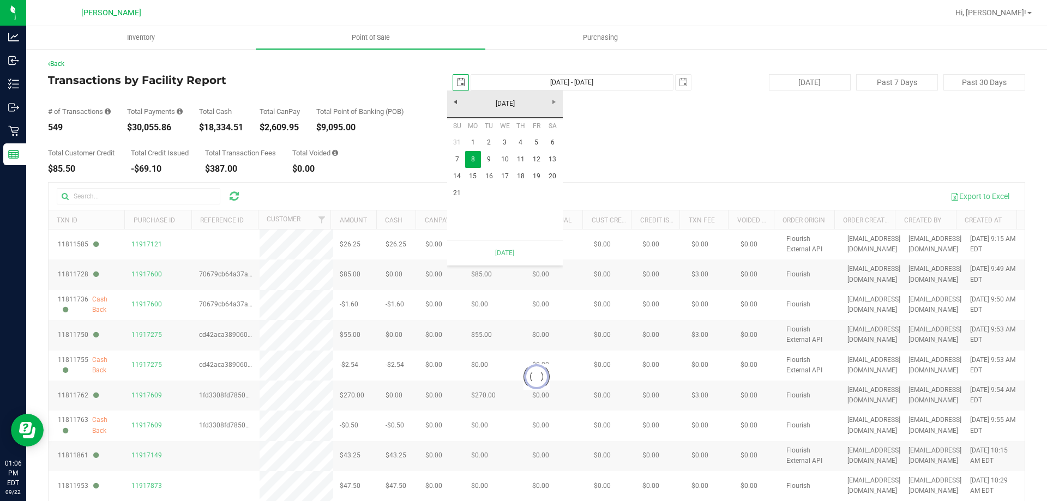
scroll to position [0, 27]
click at [474, 172] on link "15" at bounding box center [473, 176] width 16 height 17
type input "[DATE] - [DATE]"
type input "[DATE]"
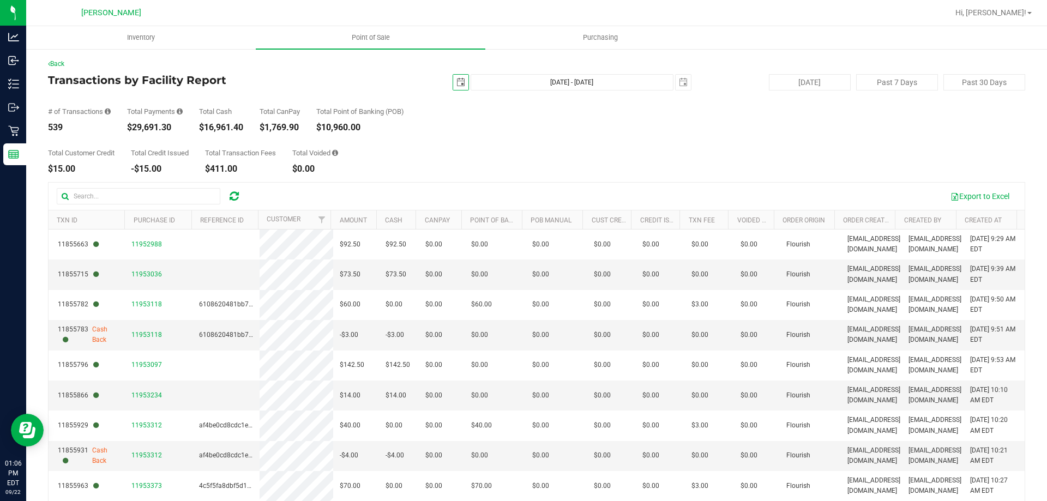
click at [456, 82] on span "select" at bounding box center [460, 82] width 9 height 9
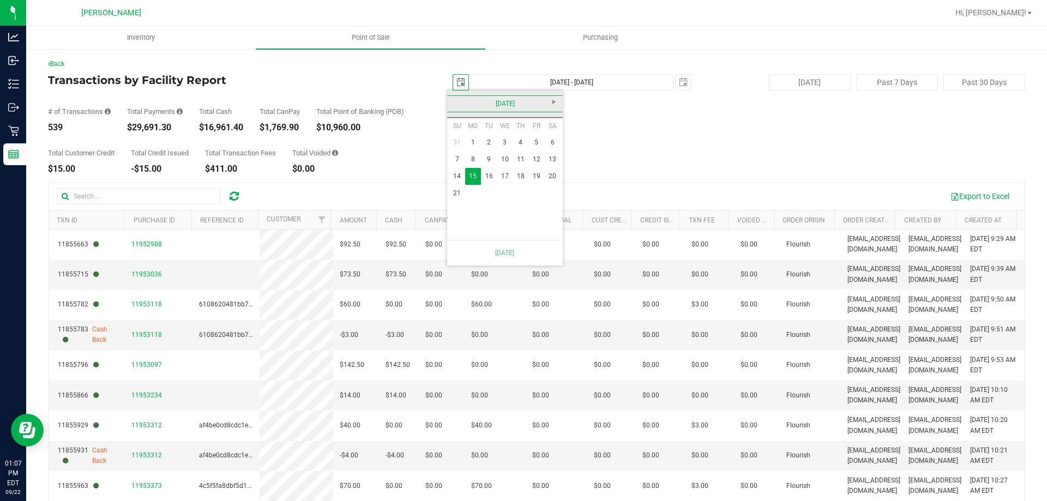
click at [454, 109] on link "[DATE]" at bounding box center [505, 103] width 117 height 17
click at [454, 109] on link "2025" at bounding box center [505, 103] width 117 height 17
click at [493, 167] on link "2024" at bounding box center [491, 164] width 28 height 28
click at [462, 182] on link "Sep" at bounding box center [463, 195] width 28 height 28
click at [454, 173] on link "15" at bounding box center [457, 176] width 16 height 17
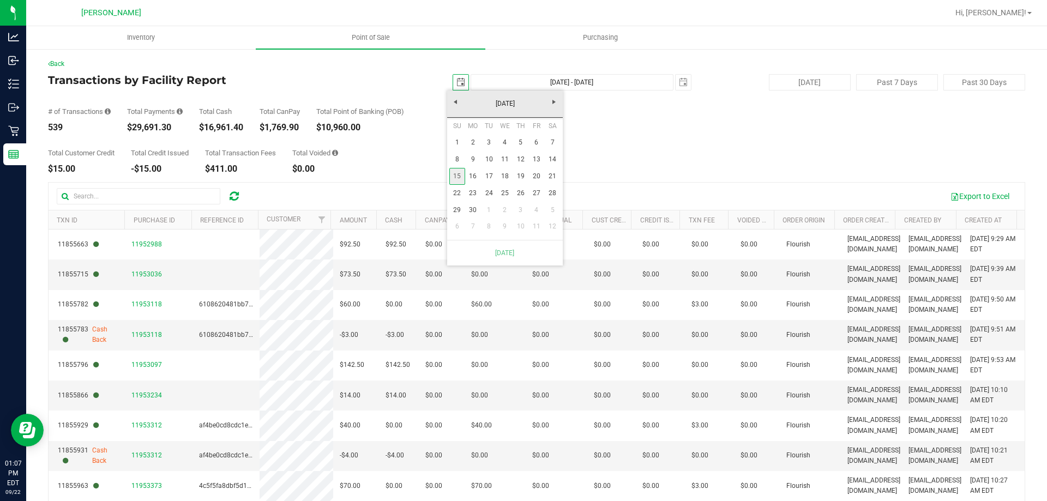
type input "[DATE] - [DATE]"
type input "[DATE]"
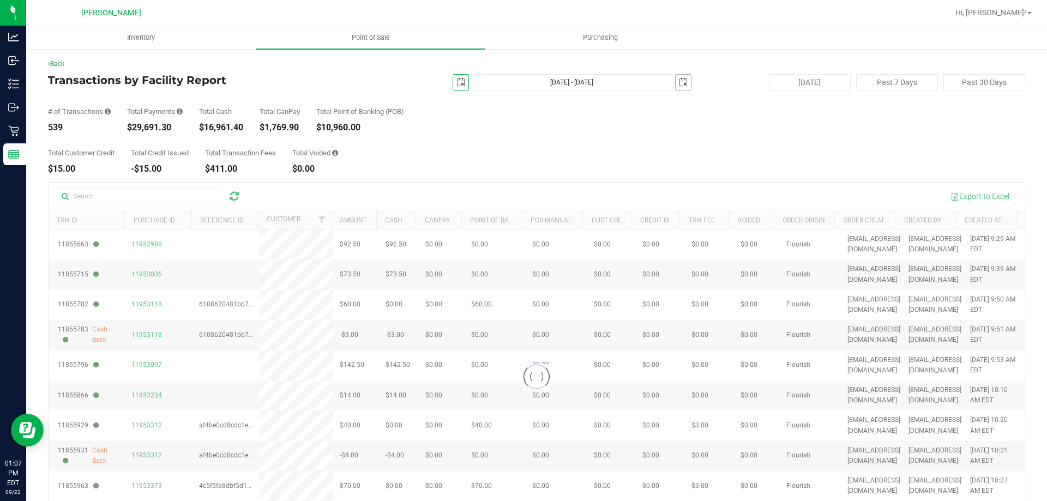
click at [679, 82] on span "select" at bounding box center [683, 82] width 9 height 9
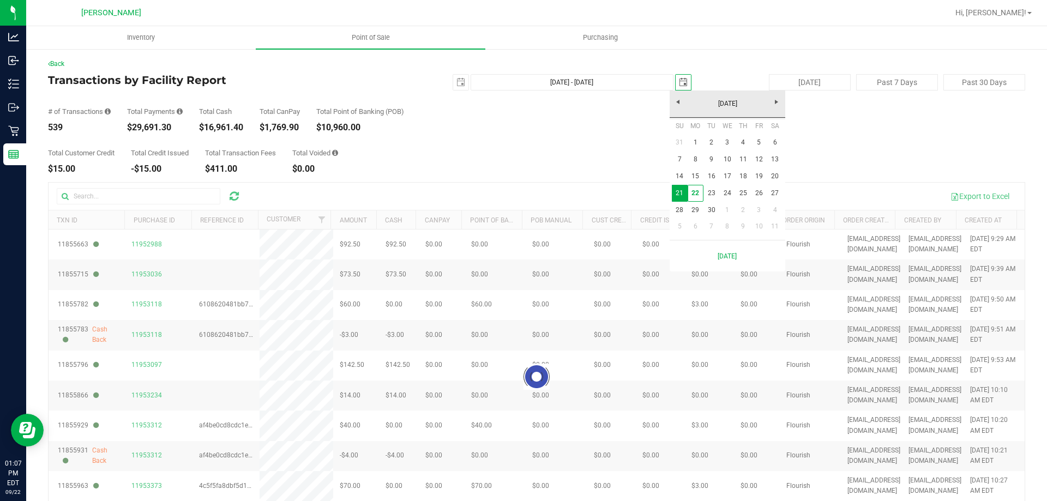
scroll to position [0, 27]
click at [678, 105] on link "[DATE]" at bounding box center [727, 103] width 117 height 17
click at [678, 105] on link "2025" at bounding box center [727, 103] width 117 height 17
click at [712, 162] on link "2024" at bounding box center [714, 164] width 28 height 28
click at [685, 188] on link "Sep" at bounding box center [686, 195] width 28 height 28
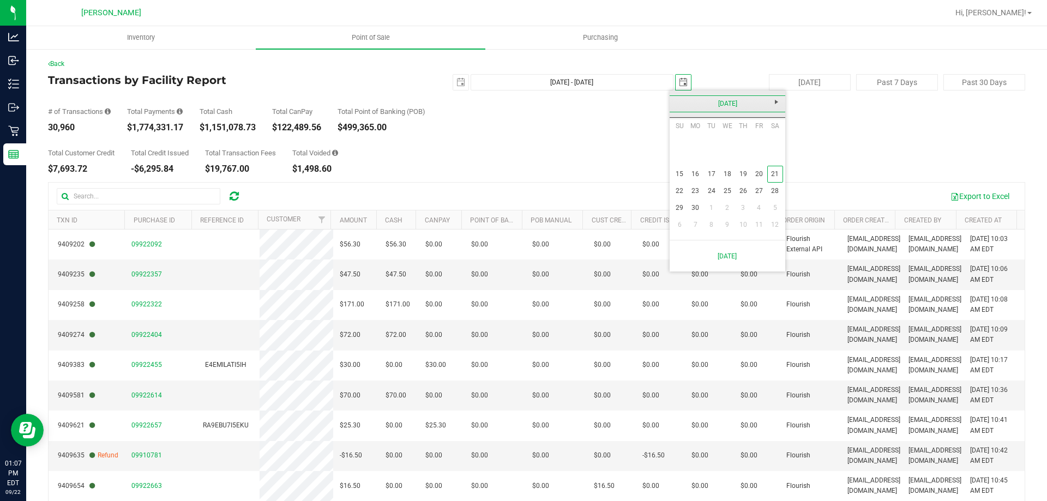
click at [679, 103] on link "[DATE]" at bounding box center [727, 103] width 117 height 17
click at [684, 203] on link "Sep" at bounding box center [686, 195] width 28 height 28
click at [772, 175] on link "21" at bounding box center [775, 174] width 16 height 17
type input "[DATE] - [DATE]"
type input "[DATE]"
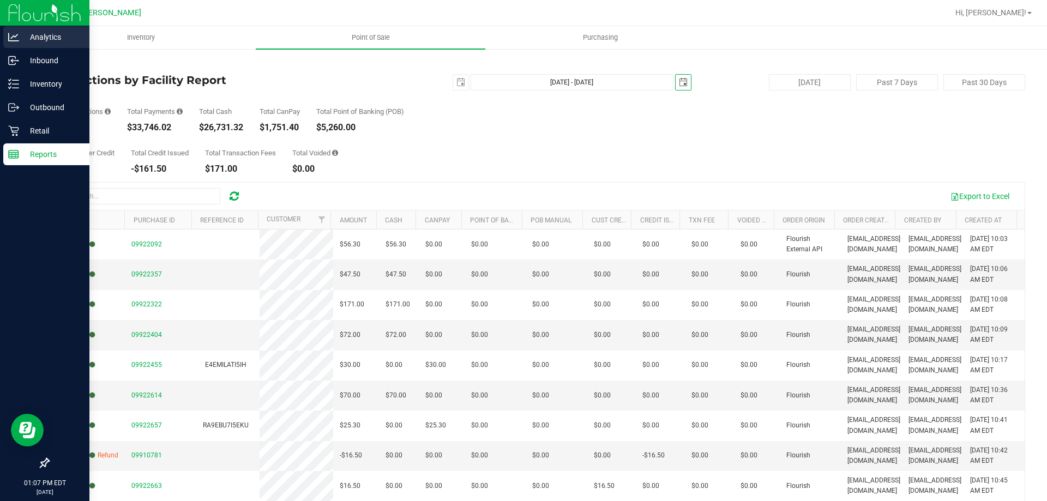
click at [50, 37] on p "Analytics" at bounding box center [51, 37] width 65 height 13
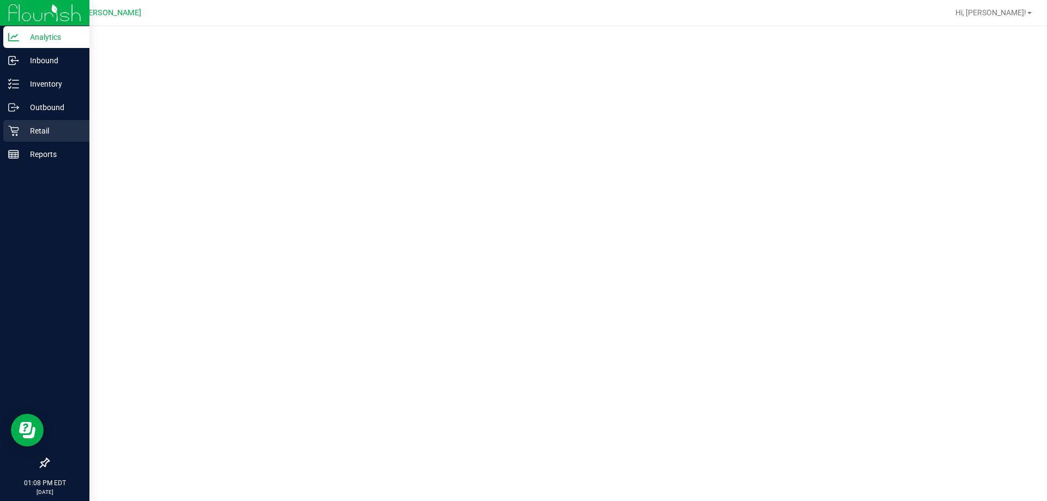
click at [40, 133] on p "Retail" at bounding box center [51, 130] width 65 height 13
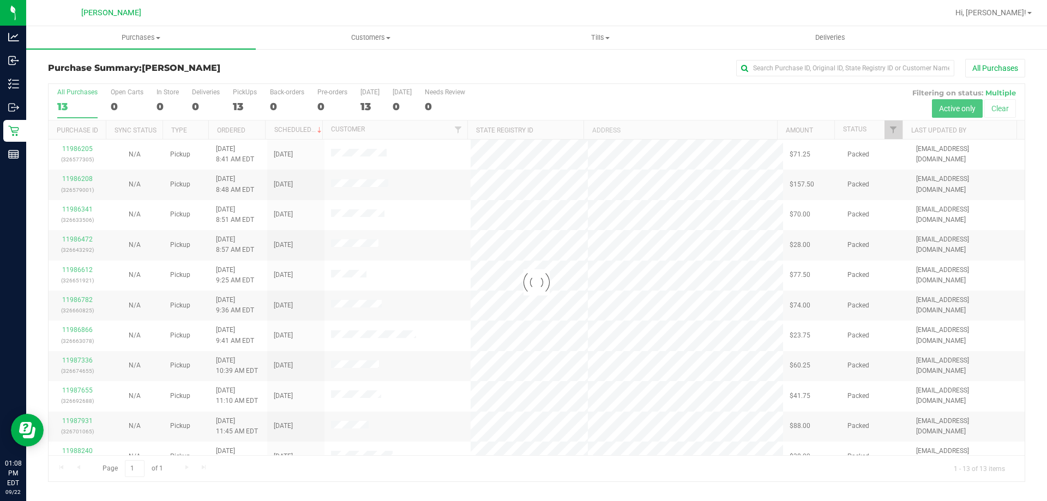
click at [246, 93] on div at bounding box center [537, 283] width 976 height 398
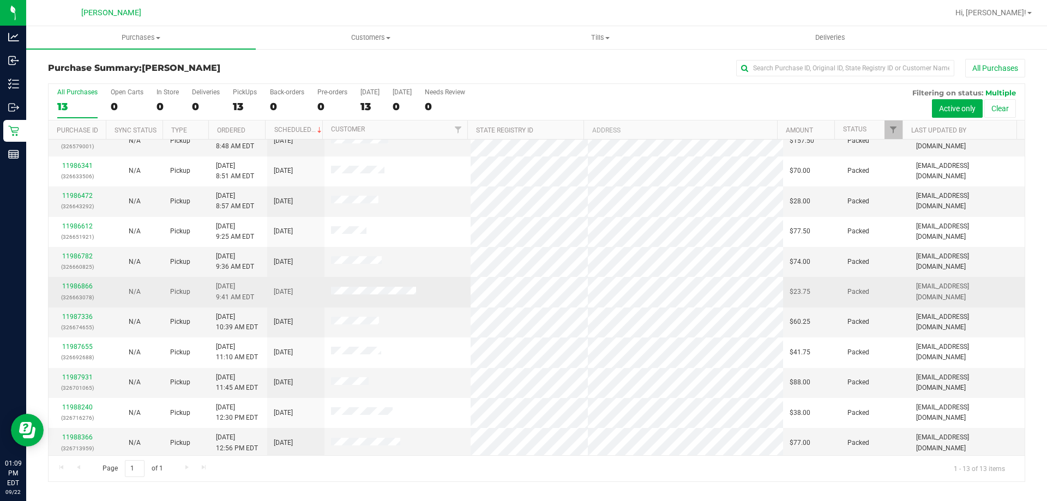
scroll to position [76, 0]
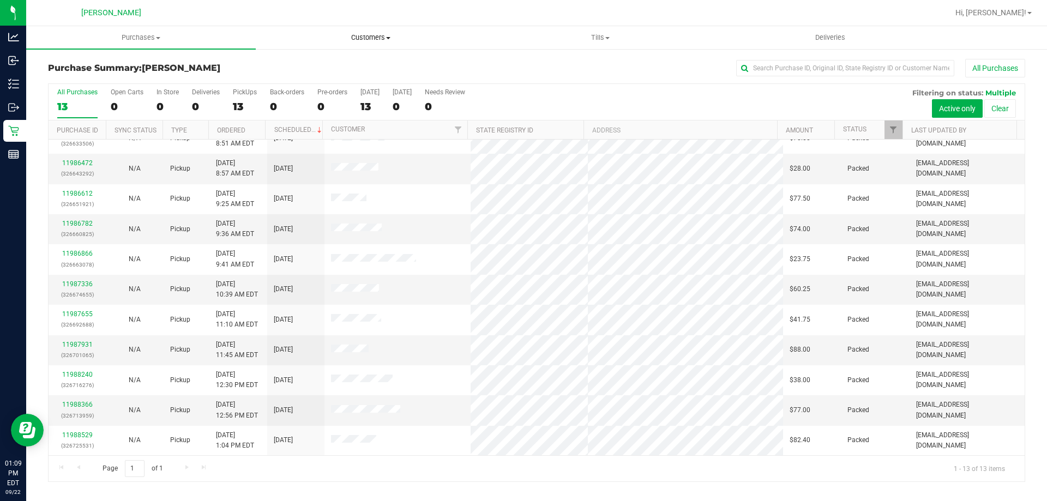
click at [372, 38] on span "Customers" at bounding box center [370, 38] width 228 height 10
click at [357, 63] on li "All customers" at bounding box center [371, 65] width 230 height 13
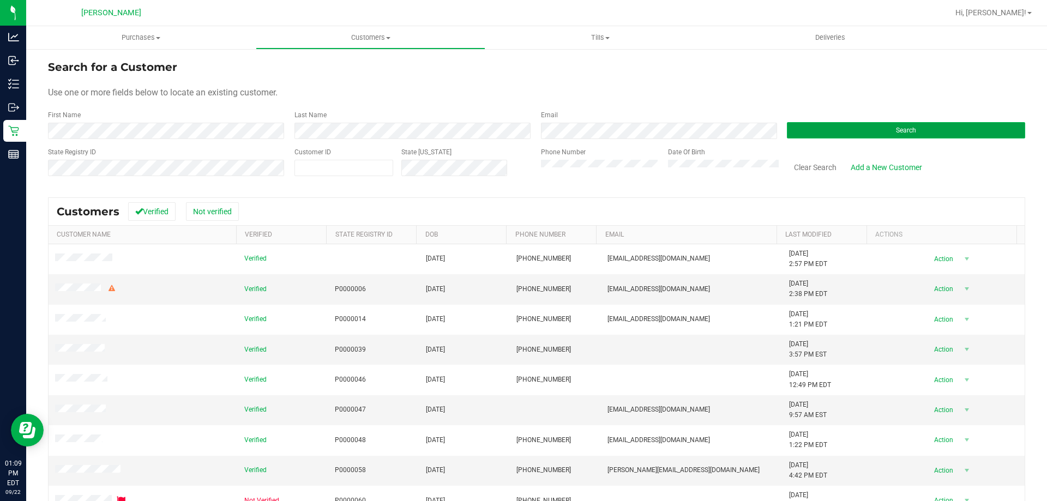
click at [864, 127] on button "Search" at bounding box center [906, 130] width 238 height 16
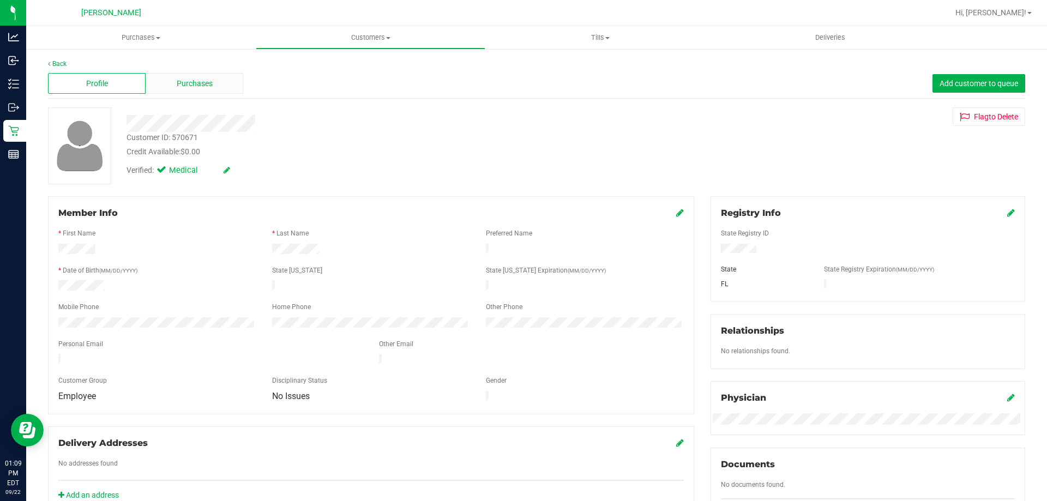
click at [208, 83] on span "Purchases" at bounding box center [195, 83] width 36 height 11
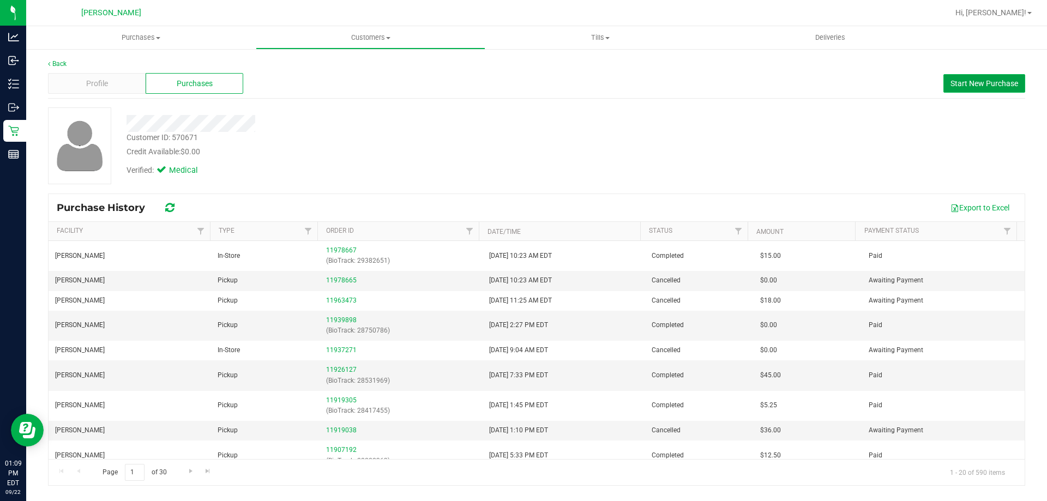
click at [985, 80] on span "Start New Purchase" at bounding box center [984, 83] width 68 height 9
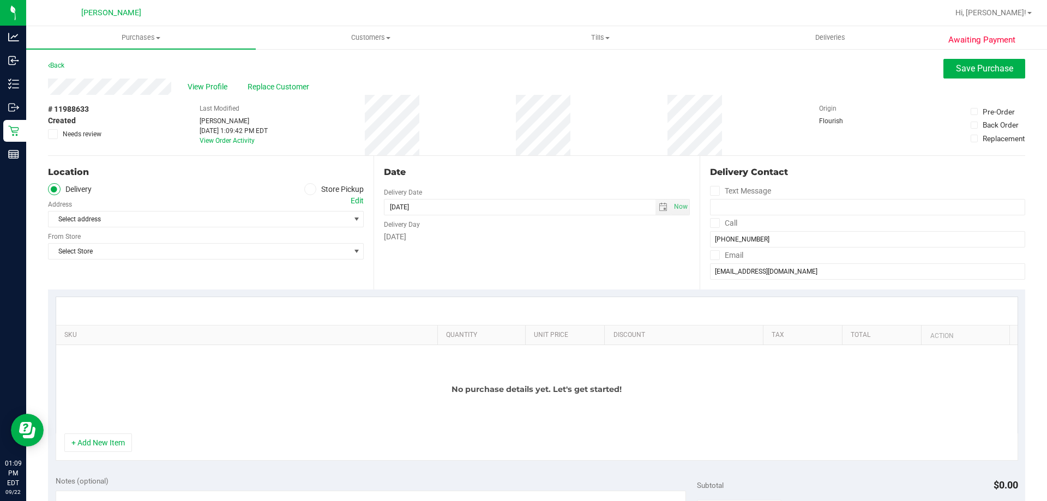
click at [307, 189] on icon at bounding box center [310, 189] width 7 height 0
click at [0, 0] on input "Store Pickup" at bounding box center [0, 0] width 0 height 0
click at [297, 224] on span "Select Store" at bounding box center [199, 219] width 301 height 15
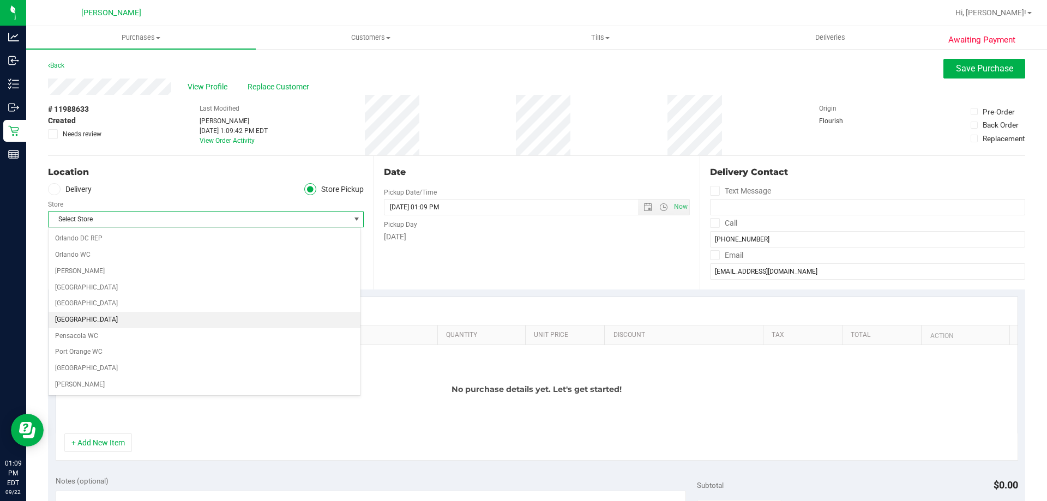
scroll to position [600, 0]
click at [297, 369] on li "[PERSON_NAME]" at bounding box center [205, 367] width 312 height 16
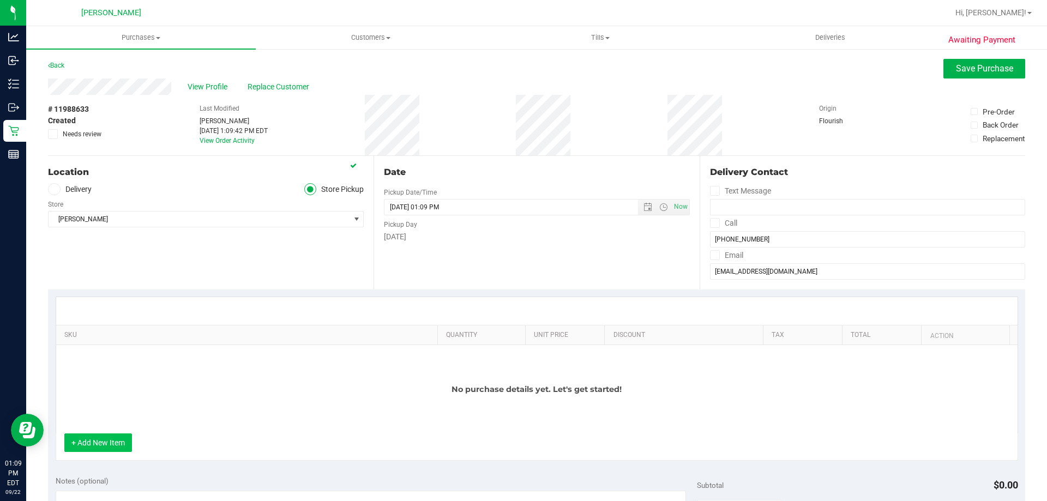
click at [110, 441] on button "+ Add New Item" at bounding box center [98, 442] width 68 height 19
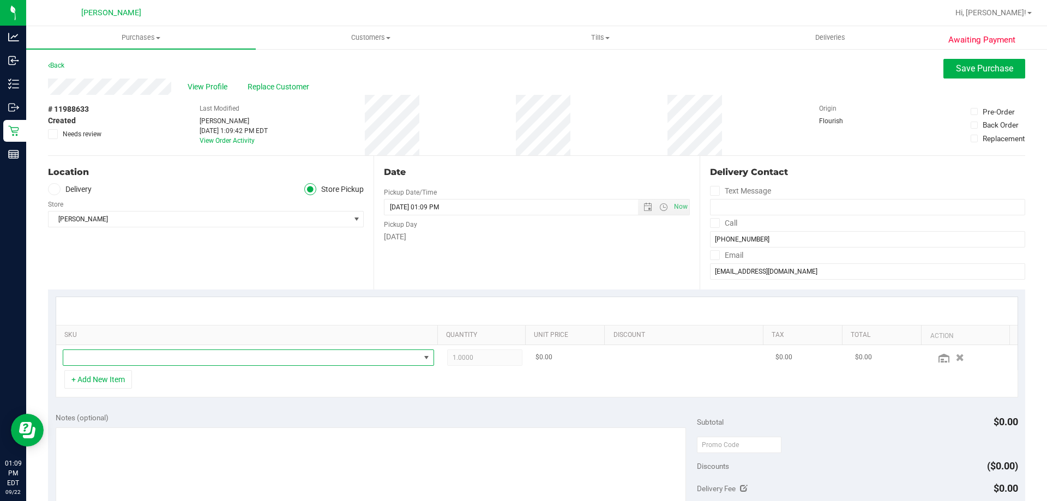
click at [159, 362] on span "NO DATA FOUND" at bounding box center [241, 357] width 357 height 15
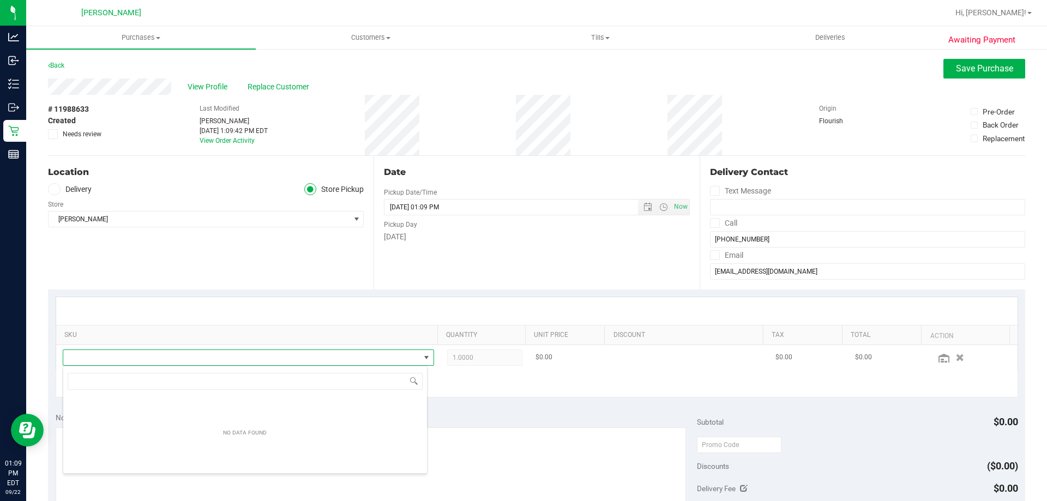
scroll to position [16, 362]
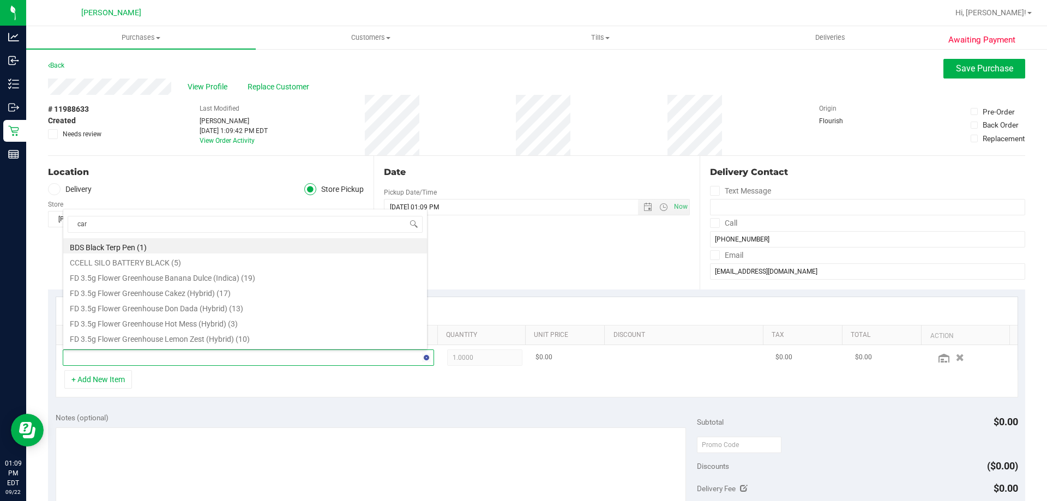
type input "cara"
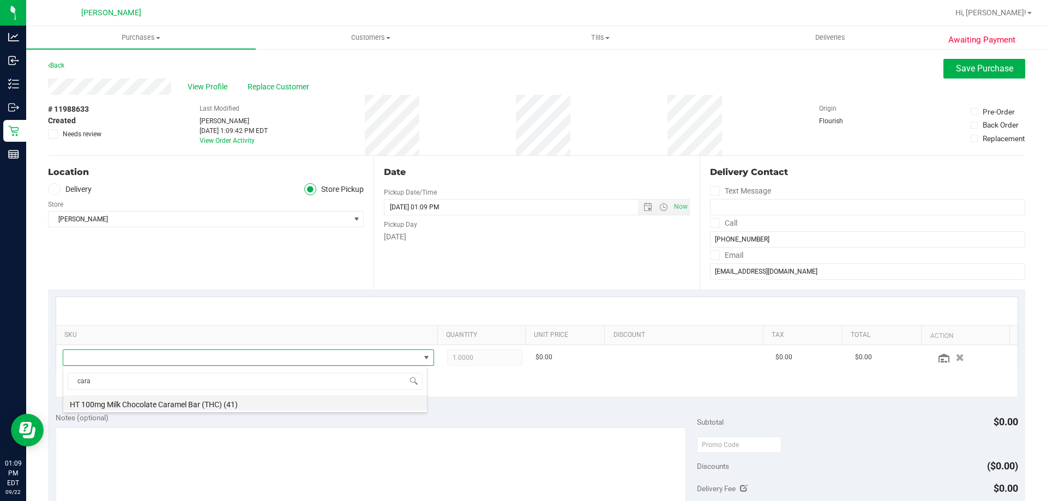
click at [188, 405] on li "HT 100mg Milk Chocolate Caramel Bar (THC) (41)" at bounding box center [245, 402] width 364 height 15
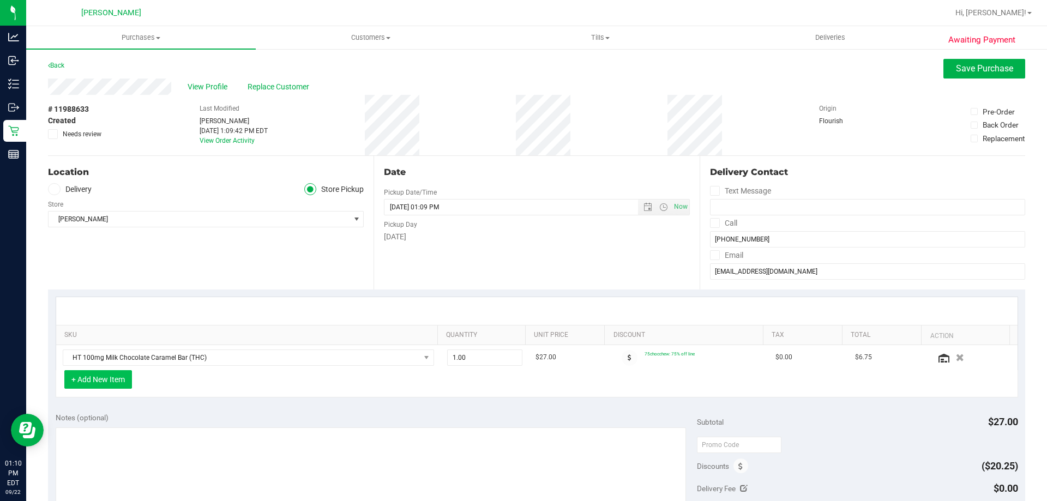
click at [106, 377] on button "+ Add New Item" at bounding box center [98, 379] width 68 height 19
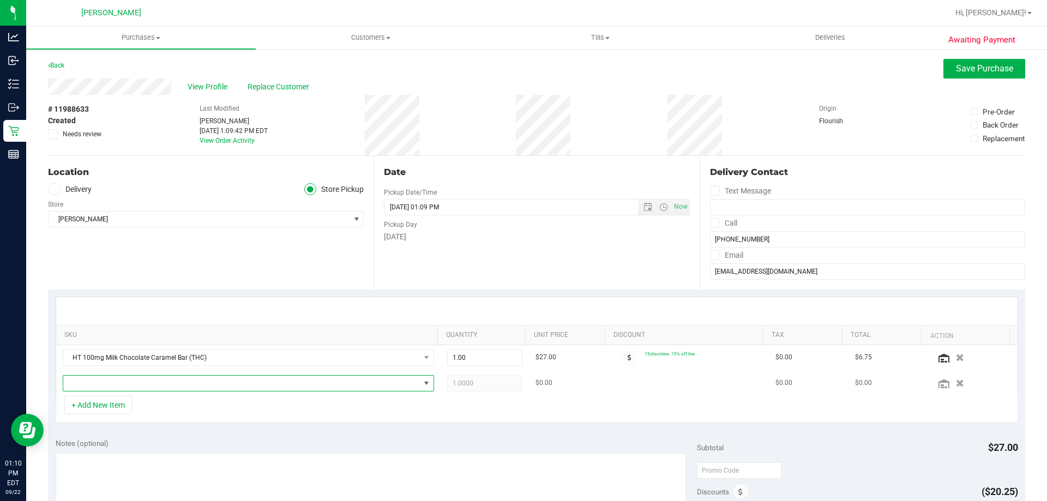
click at [107, 382] on span "NO DATA FOUND" at bounding box center [241, 383] width 357 height 15
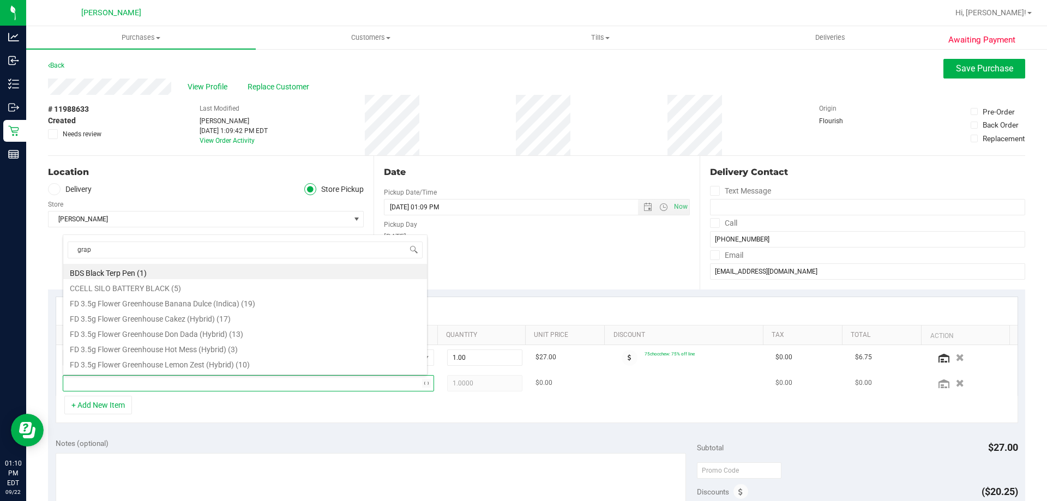
type input "grape"
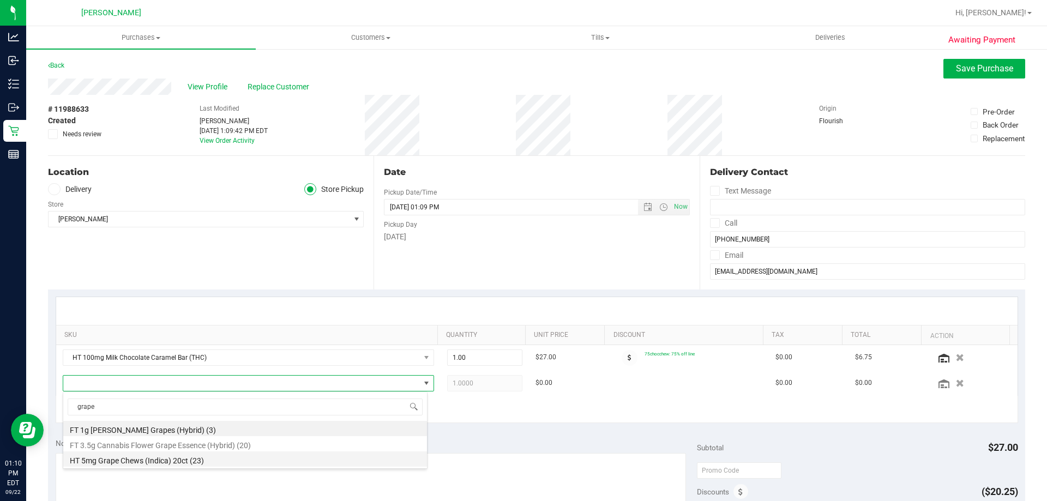
click at [173, 456] on li "HT 5mg Grape Chews (Indica) 20ct (23)" at bounding box center [245, 458] width 364 height 15
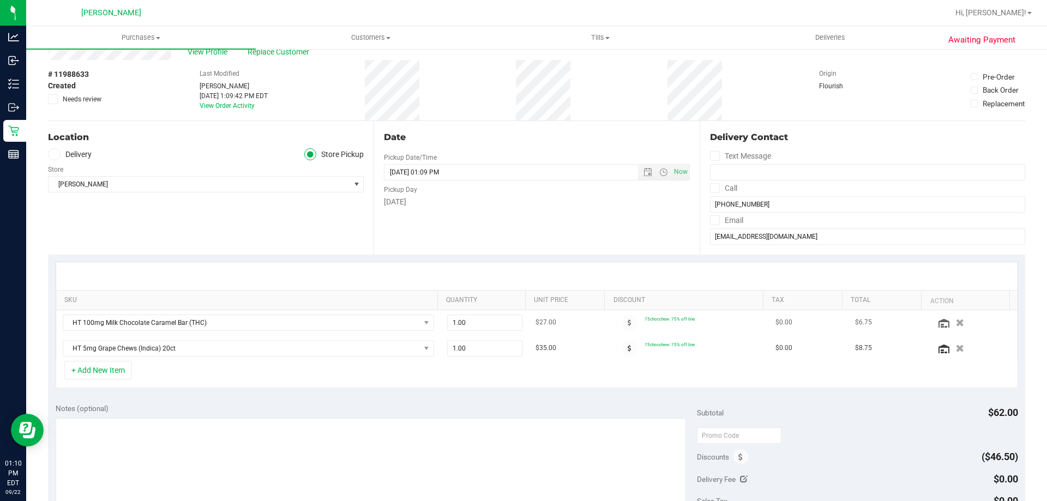
scroll to position [55, 0]
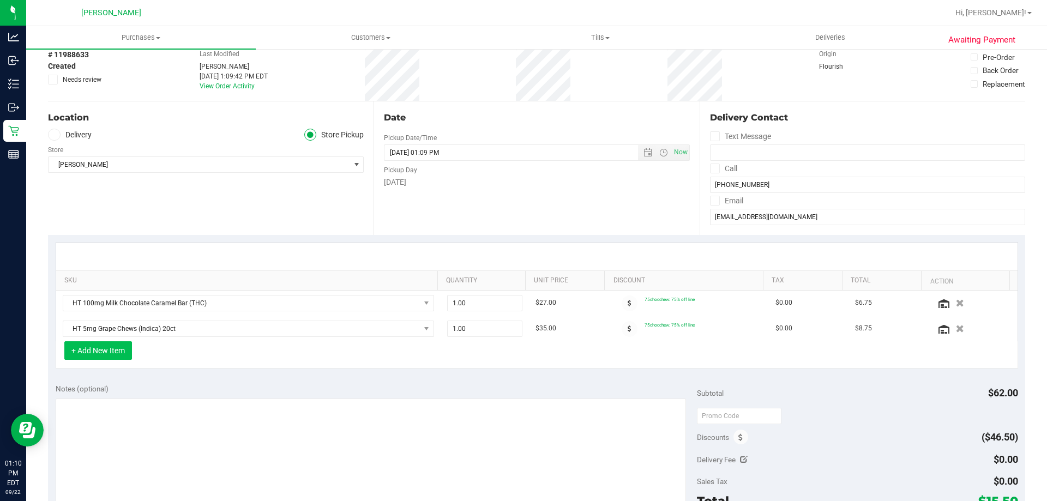
click at [101, 357] on button "+ Add New Item" at bounding box center [98, 350] width 68 height 19
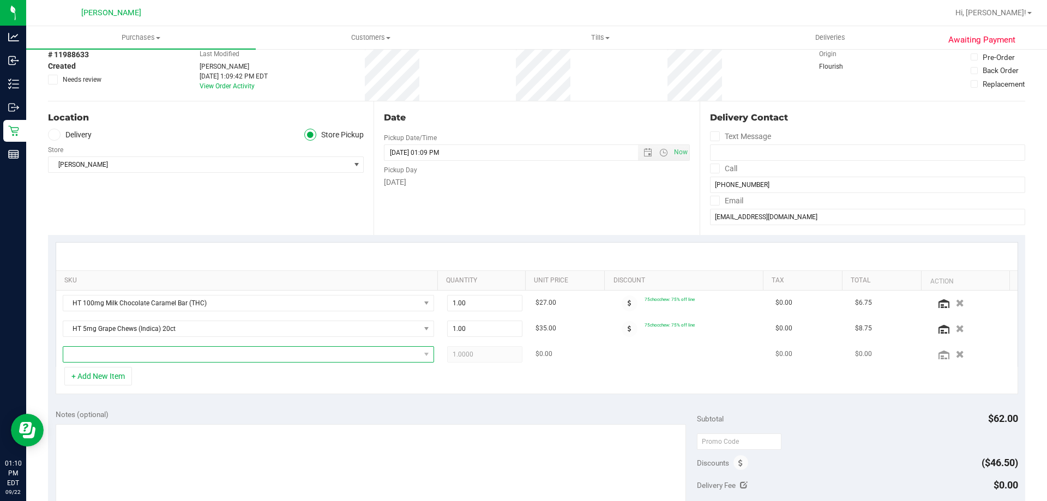
click at [104, 356] on span "NO DATA FOUND" at bounding box center [241, 354] width 357 height 15
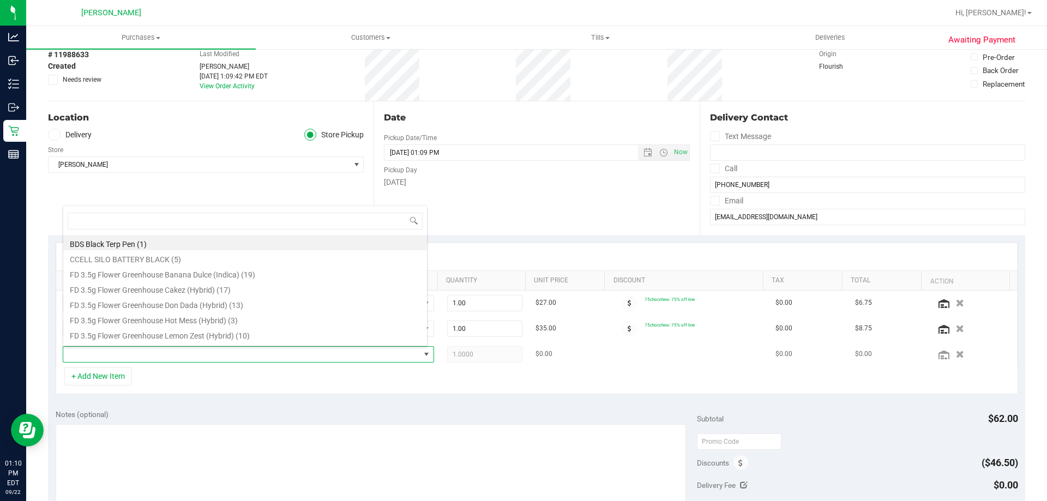
scroll to position [16, 362]
type input "tropi"
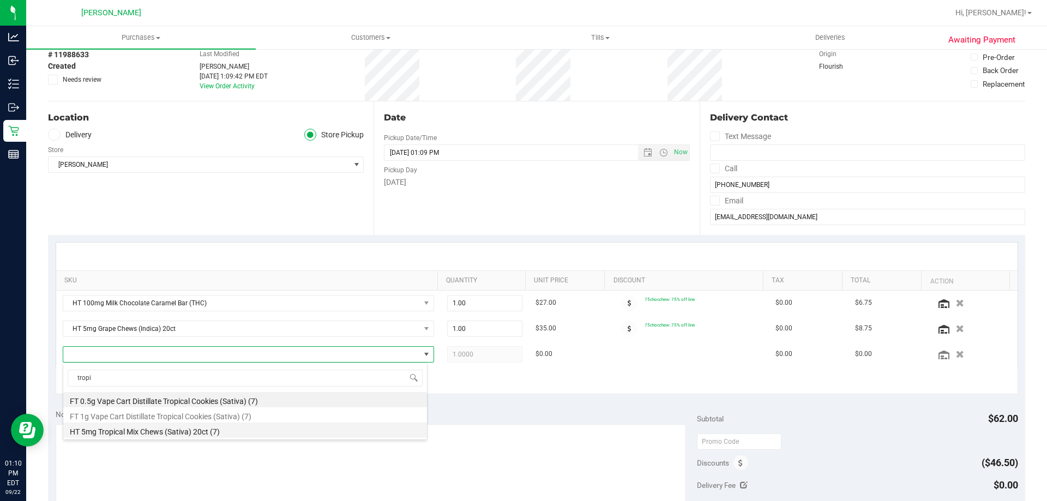
click at [137, 427] on li "HT 5mg Tropical Mix Chews (Sativa) 20ct (7)" at bounding box center [245, 430] width 364 height 15
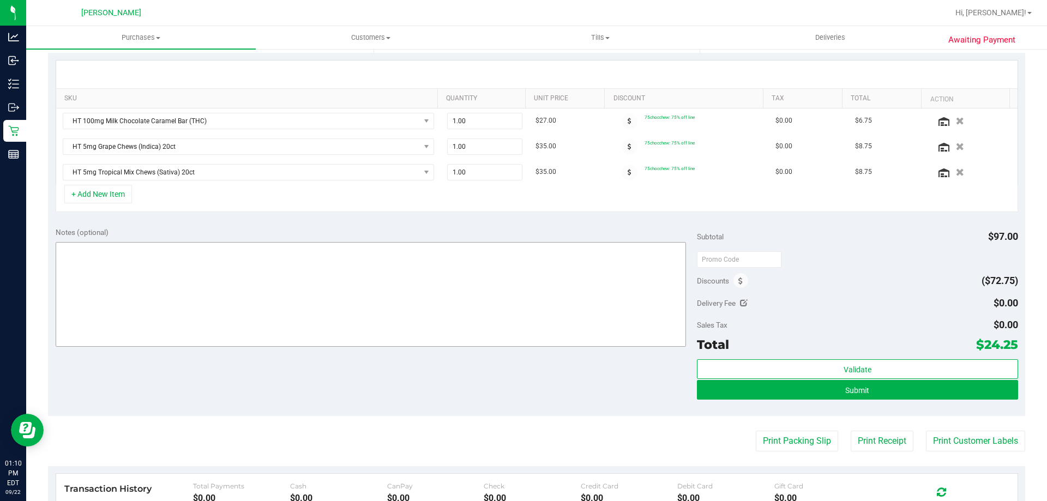
scroll to position [164, 0]
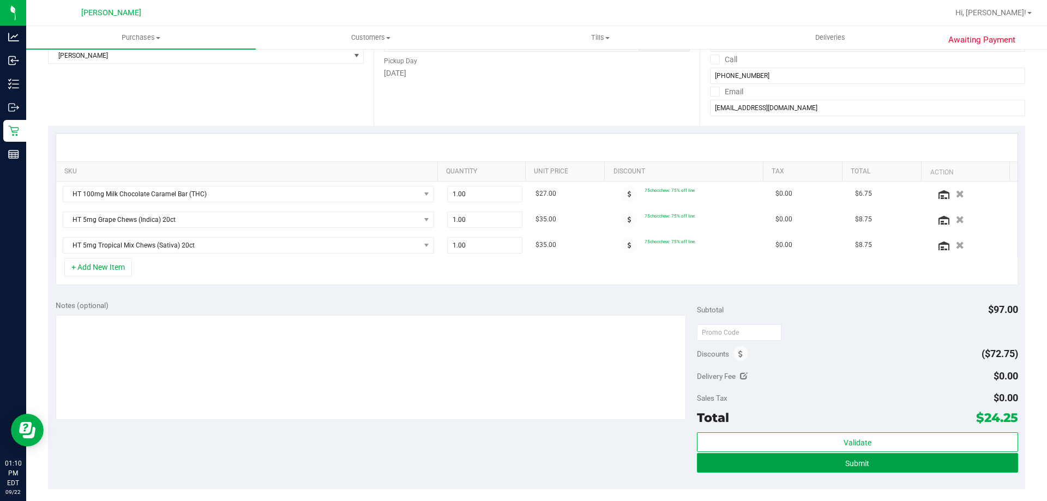
click at [761, 459] on button "Submit" at bounding box center [857, 463] width 321 height 20
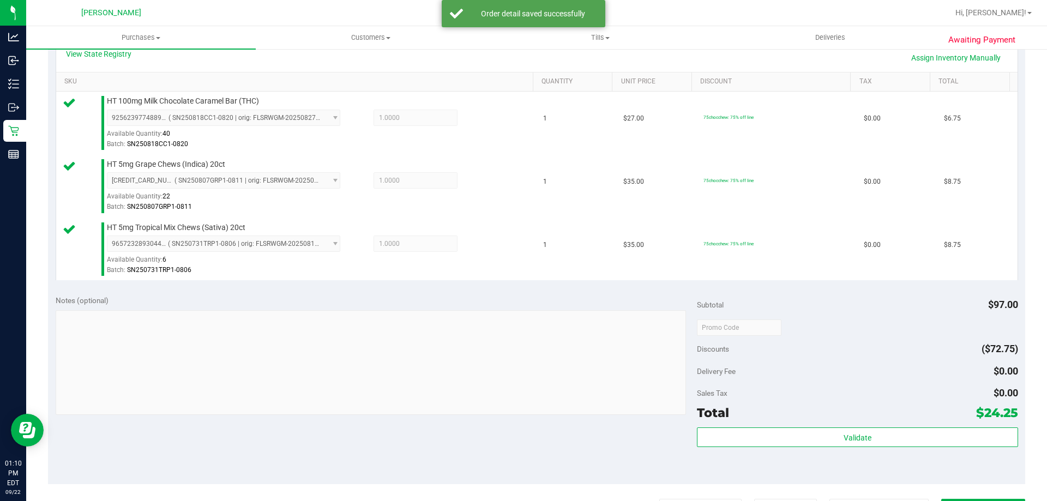
scroll to position [436, 0]
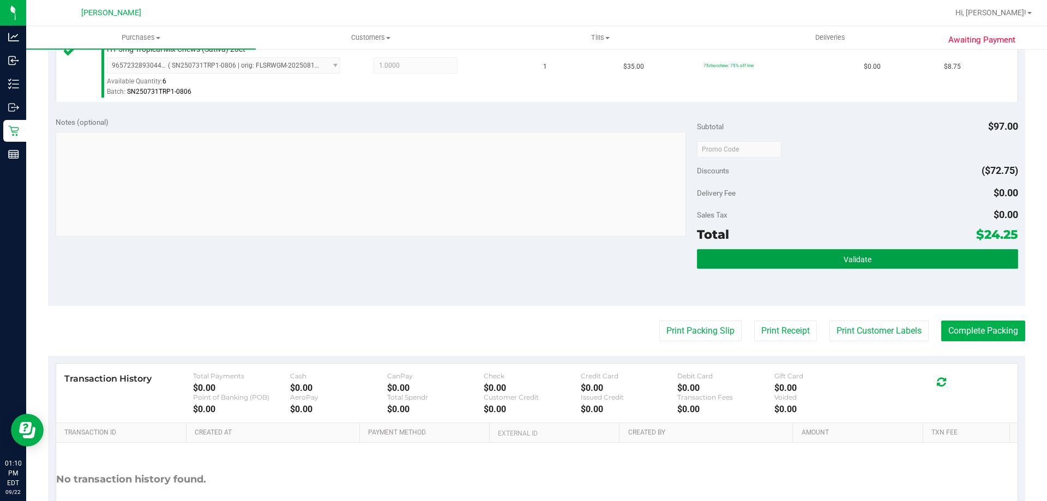
click at [821, 254] on button "Validate" at bounding box center [857, 259] width 321 height 20
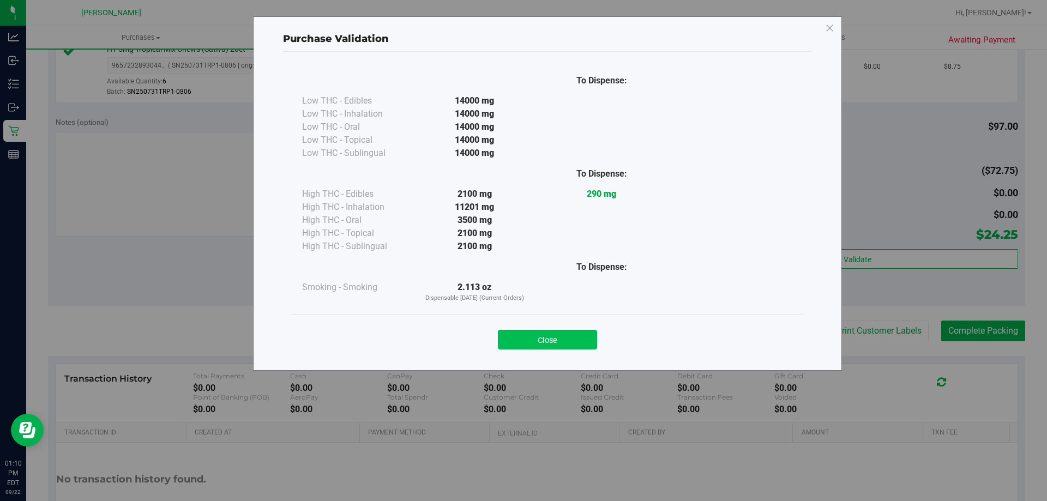
click at [582, 341] on button "Close" at bounding box center [547, 340] width 99 height 20
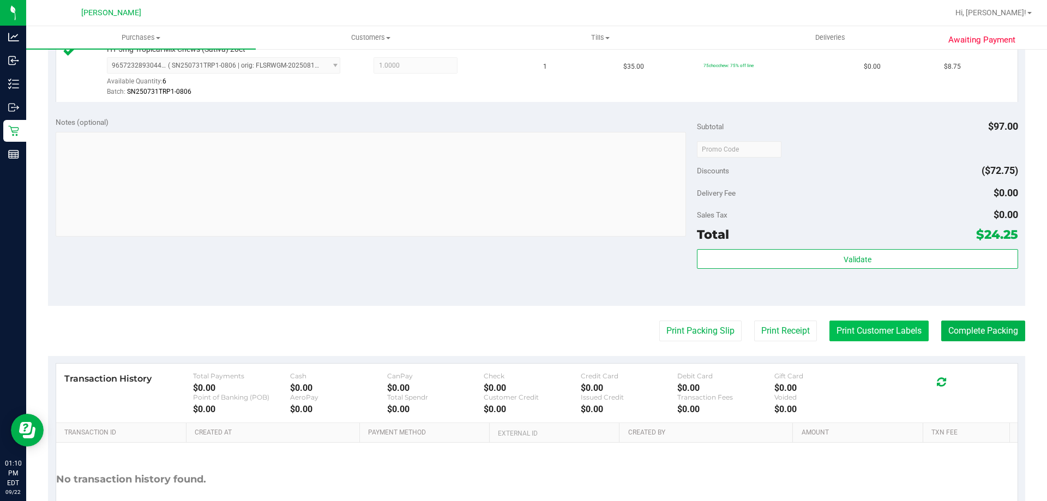
click at [857, 336] on button "Print Customer Labels" at bounding box center [878, 331] width 99 height 21
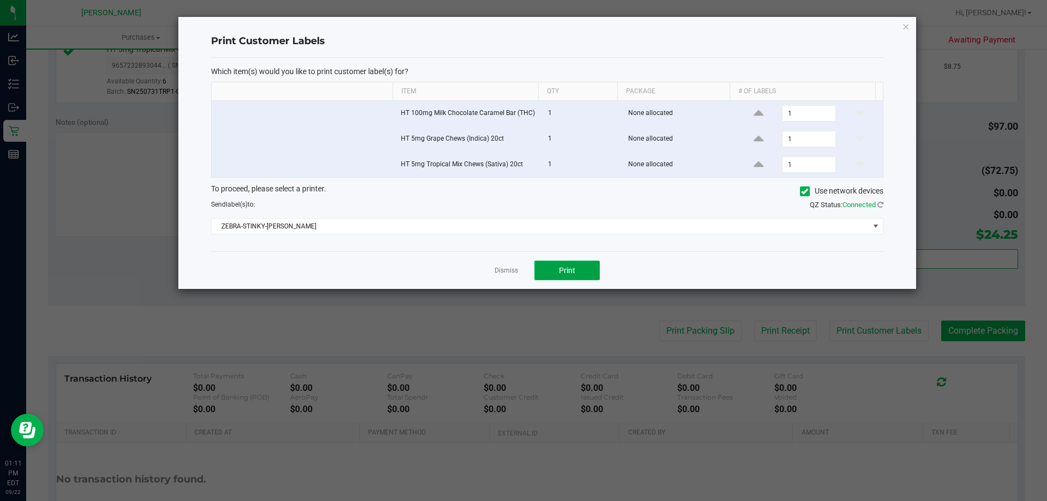
click at [582, 272] on button "Print" at bounding box center [566, 271] width 65 height 20
click at [503, 270] on link "Dismiss" at bounding box center [506, 270] width 23 height 9
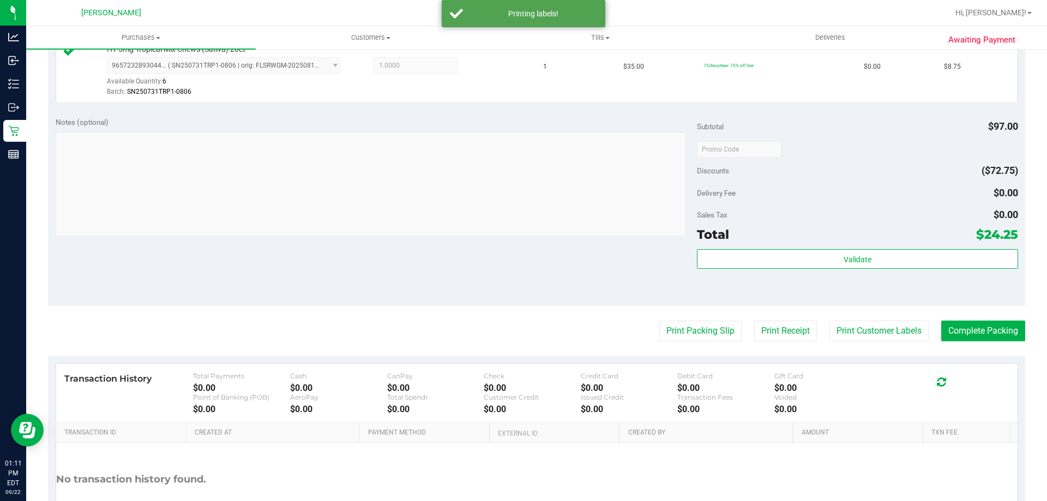
click at [645, 321] on div "Print Packing Slip Print Receipt Print Customer Labels Complete Packing" at bounding box center [536, 331] width 977 height 21
click at [673, 332] on button "Print Packing Slip" at bounding box center [700, 331] width 82 height 21
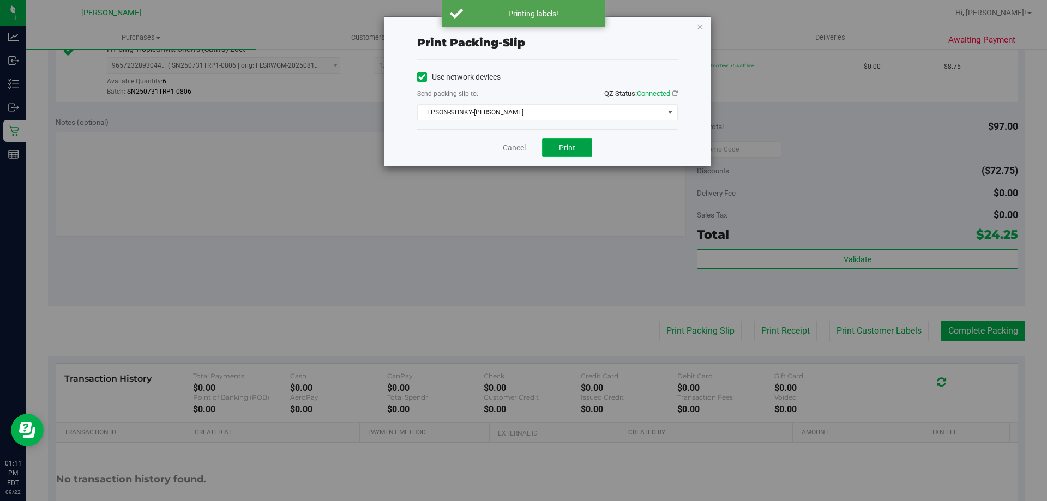
click at [575, 148] on span "Print" at bounding box center [567, 147] width 16 height 9
click at [514, 148] on link "Cancel" at bounding box center [514, 147] width 23 height 11
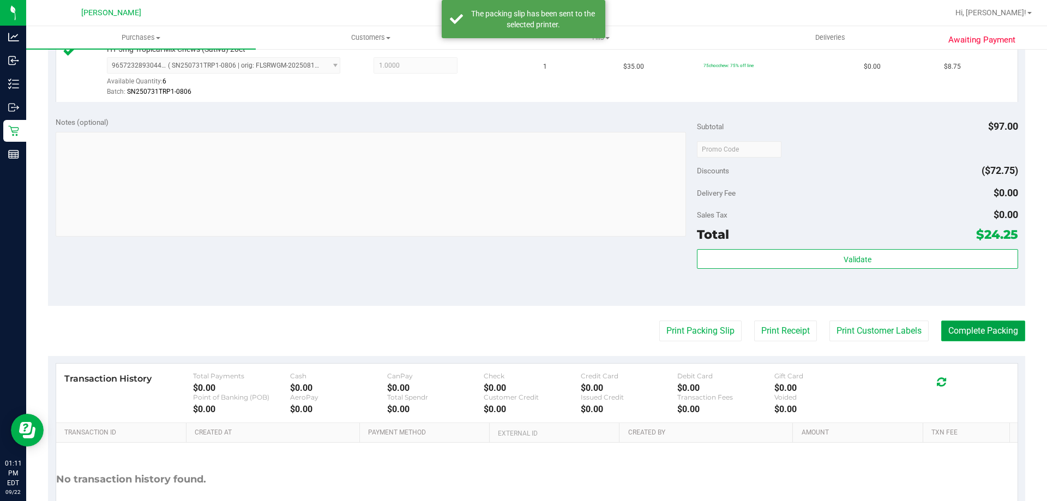
click at [960, 332] on button "Complete Packing" at bounding box center [983, 331] width 84 height 21
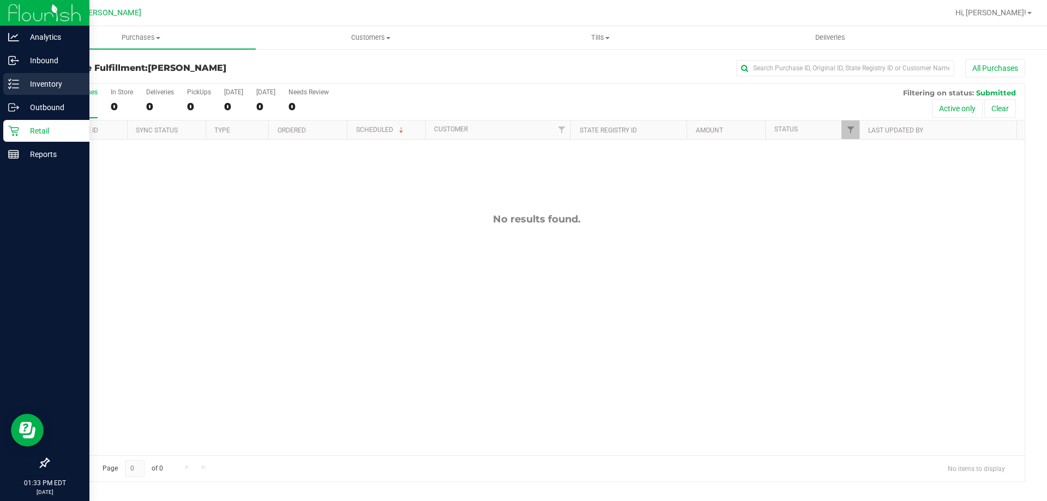
click at [27, 83] on p "Inventory" at bounding box center [51, 83] width 65 height 13
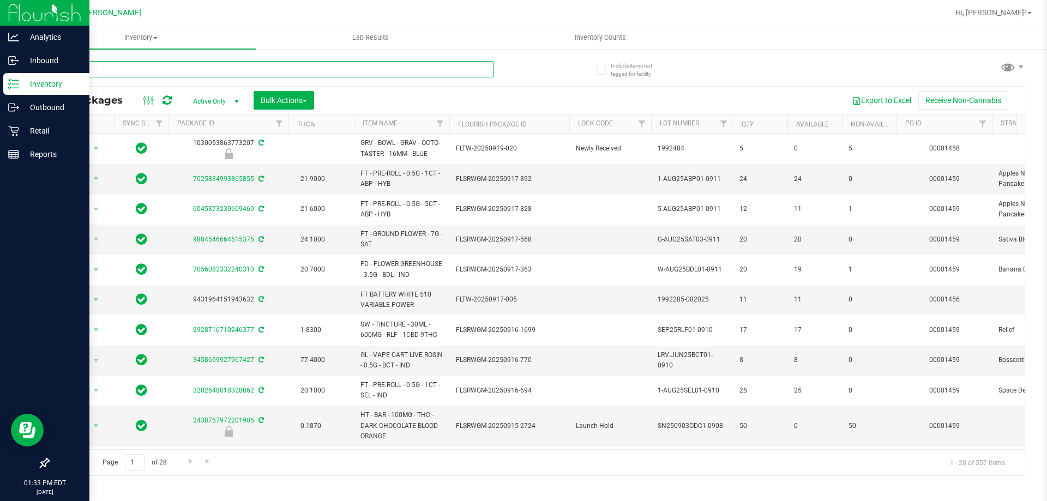
click at [231, 72] on input "text" at bounding box center [270, 69] width 445 height 16
type input "rlf"
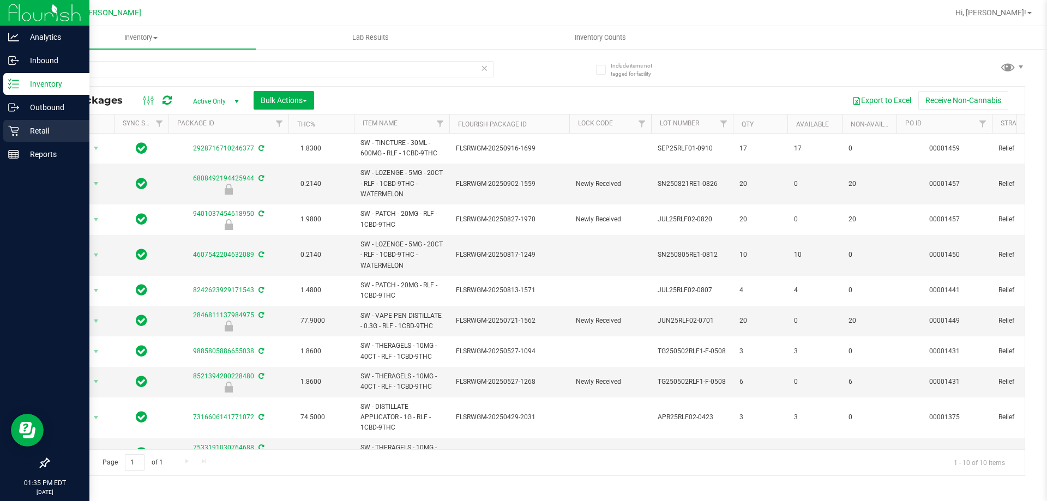
click at [45, 123] on div "Retail" at bounding box center [46, 131] width 86 height 22
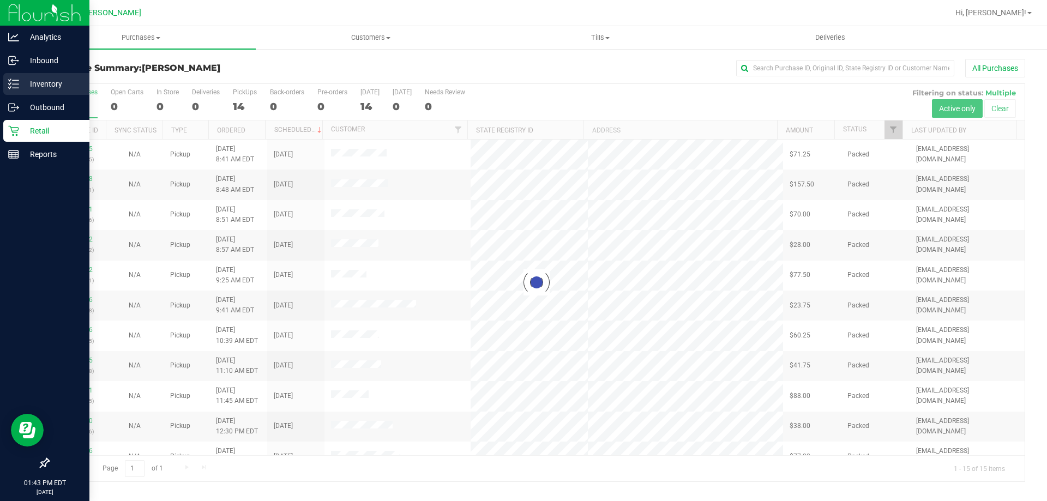
click at [56, 83] on p "Inventory" at bounding box center [51, 83] width 65 height 13
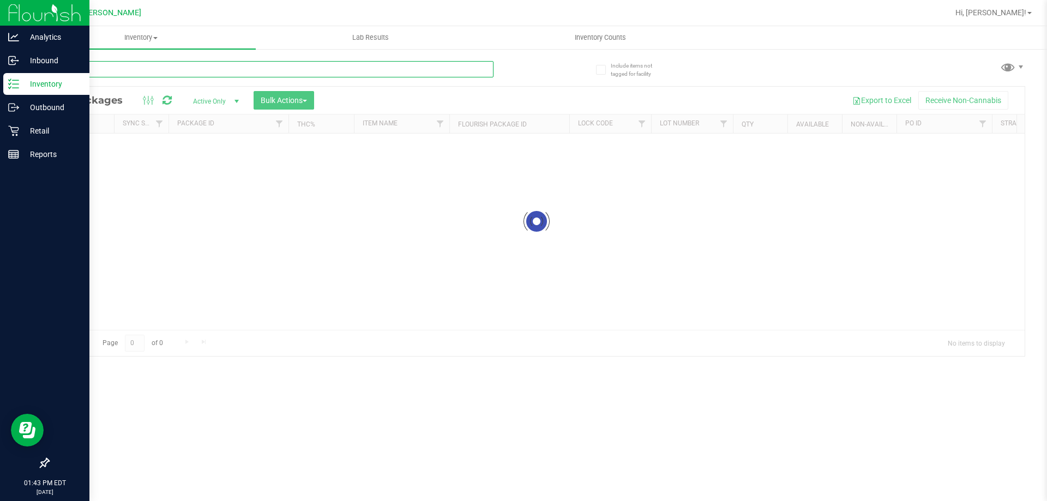
click at [193, 69] on input "text" at bounding box center [270, 69] width 445 height 16
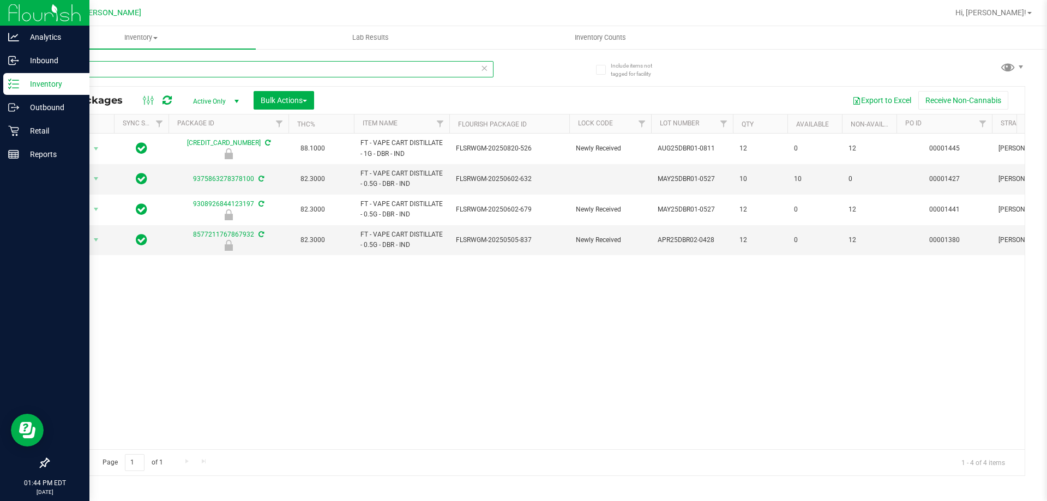
type input "dbr"
click at [25, 122] on div "Retail" at bounding box center [46, 131] width 86 height 22
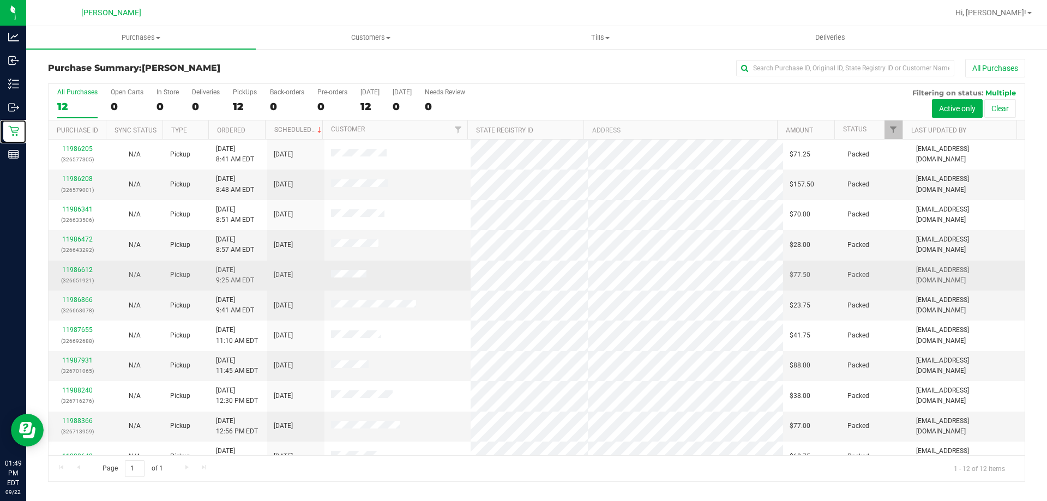
scroll to position [46, 0]
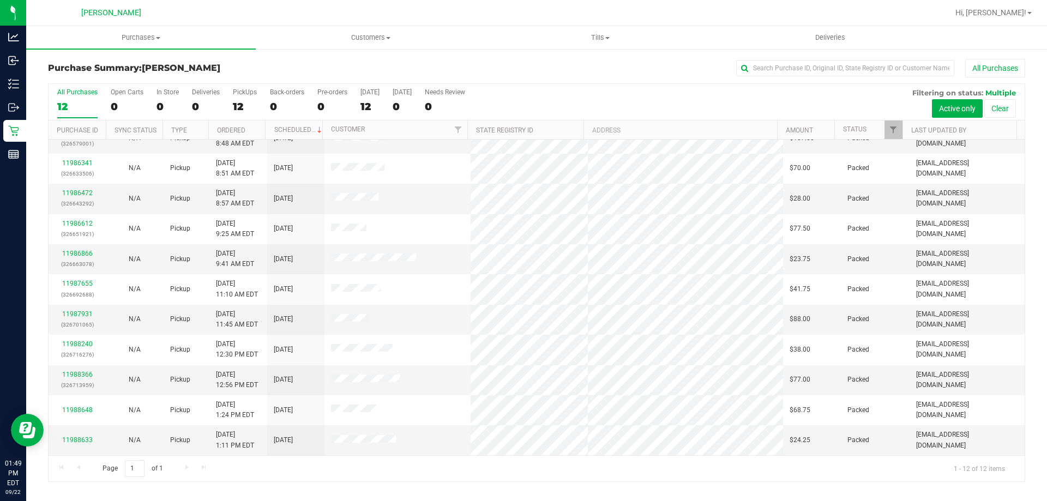
click at [243, 87] on div "All Purchases 12 Open Carts 0 In Store 0 Deliveries 0 PickUps 12 Back-orders 0 …" at bounding box center [537, 88] width 976 height 9
click at [239, 89] on div "PickUps" at bounding box center [245, 92] width 24 height 8
click at [0, 0] on input "PickUps 12" at bounding box center [0, 0] width 0 height 0
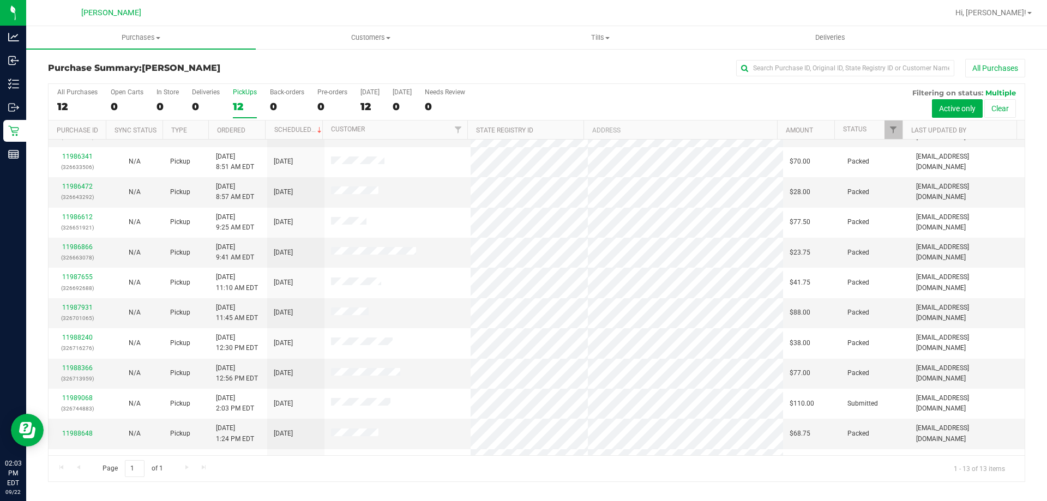
scroll to position [76, 0]
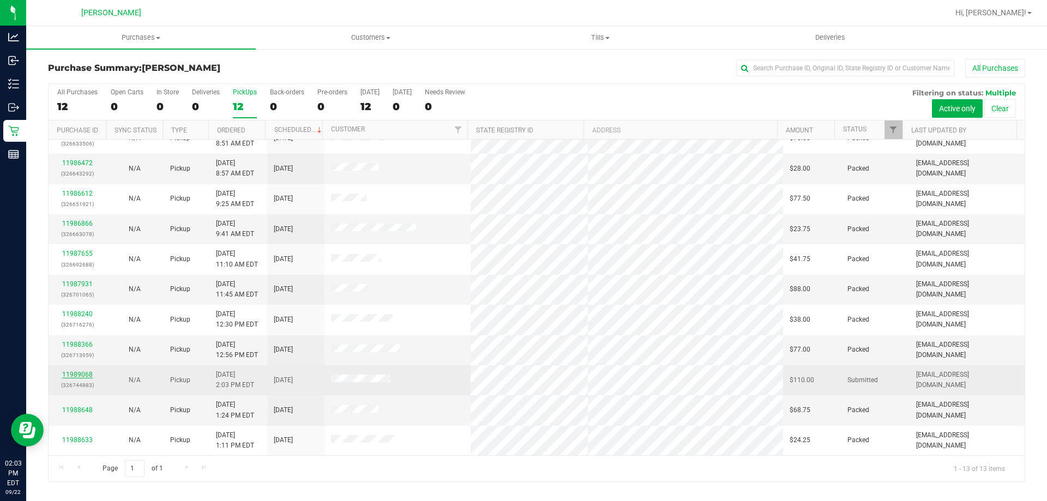
click at [85, 374] on link "11989068" at bounding box center [77, 375] width 31 height 8
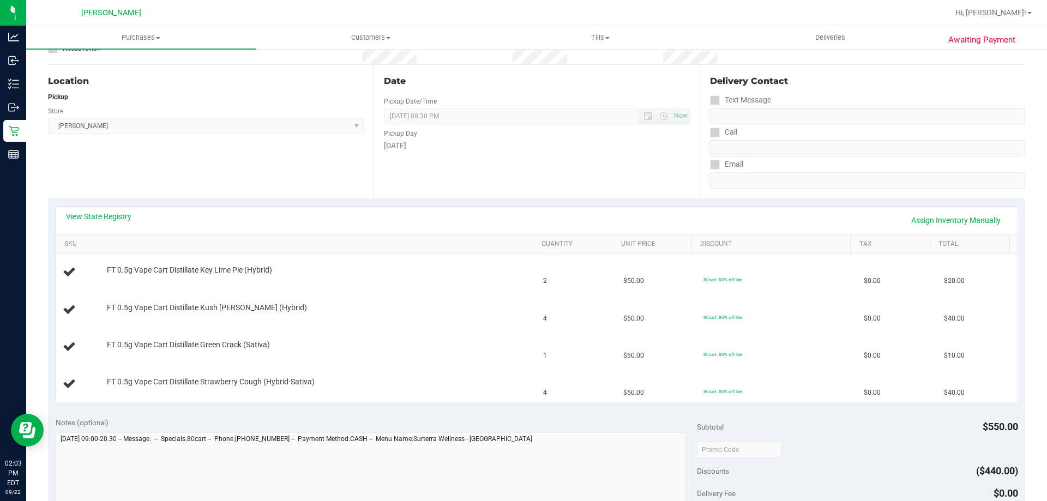
scroll to position [109, 0]
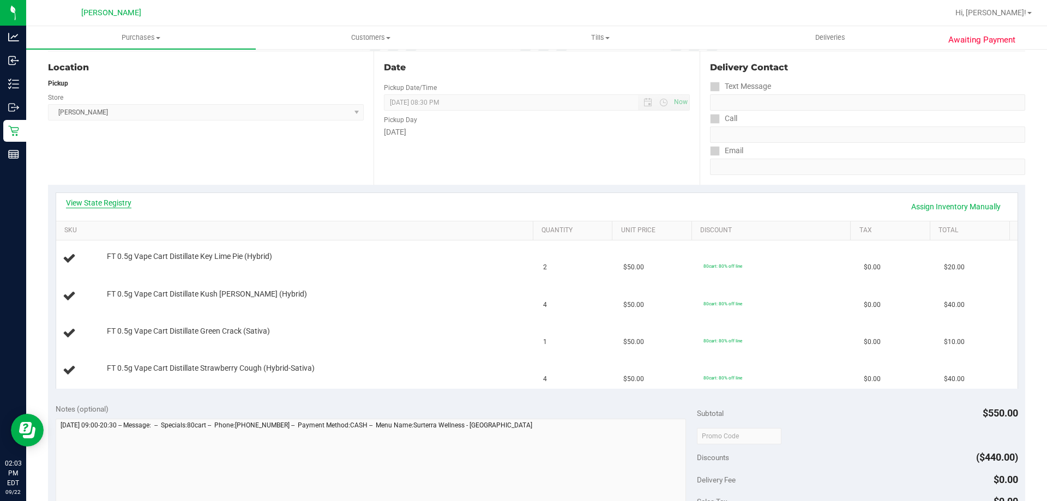
click at [116, 201] on link "View State Registry" at bounding box center [98, 202] width 65 height 11
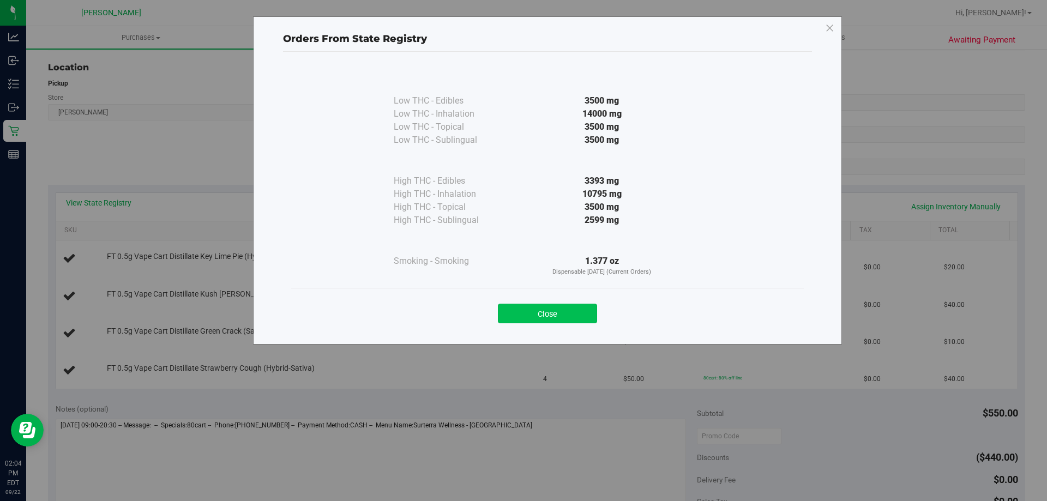
click at [573, 314] on button "Close" at bounding box center [547, 314] width 99 height 20
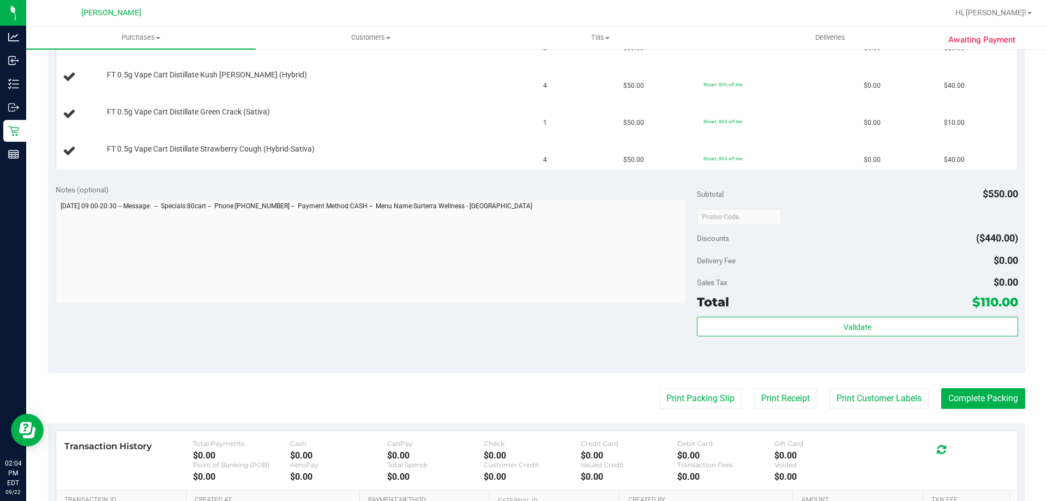
scroll to position [382, 0]
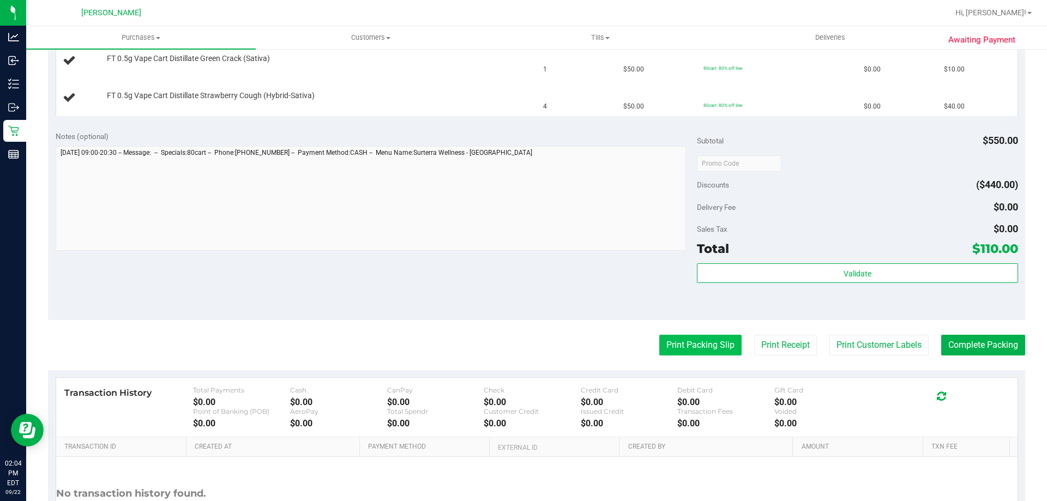
click at [692, 345] on button "Print Packing Slip" at bounding box center [700, 345] width 82 height 21
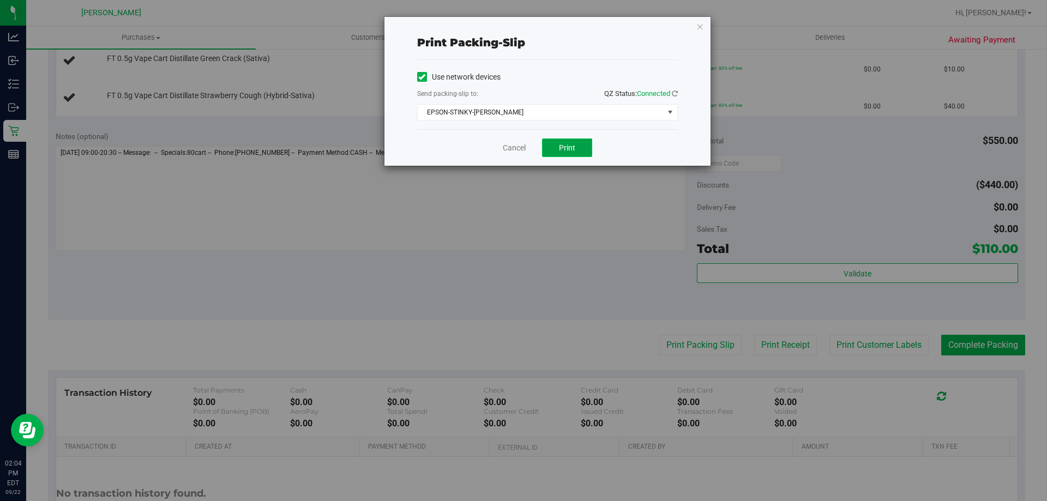
click at [582, 149] on button "Print" at bounding box center [567, 147] width 50 height 19
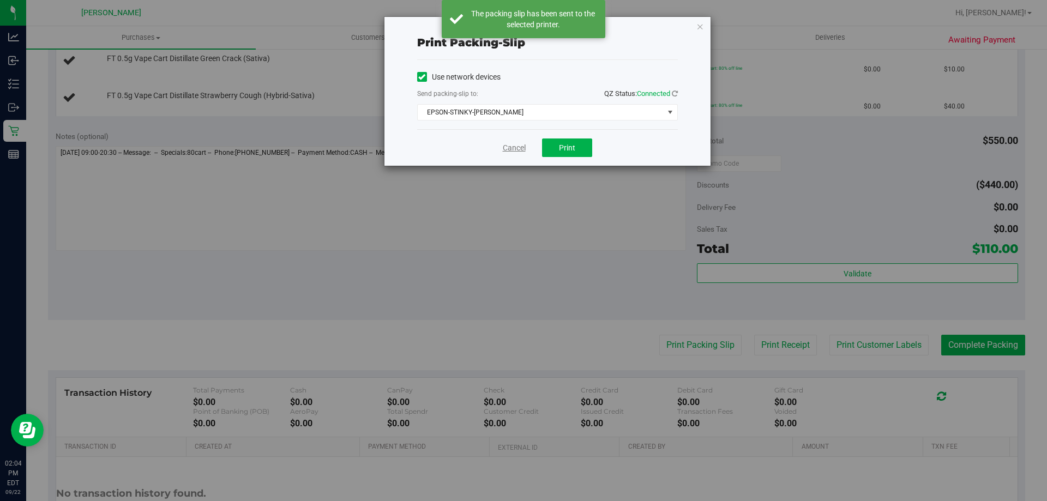
click at [520, 146] on link "Cancel" at bounding box center [514, 147] width 23 height 11
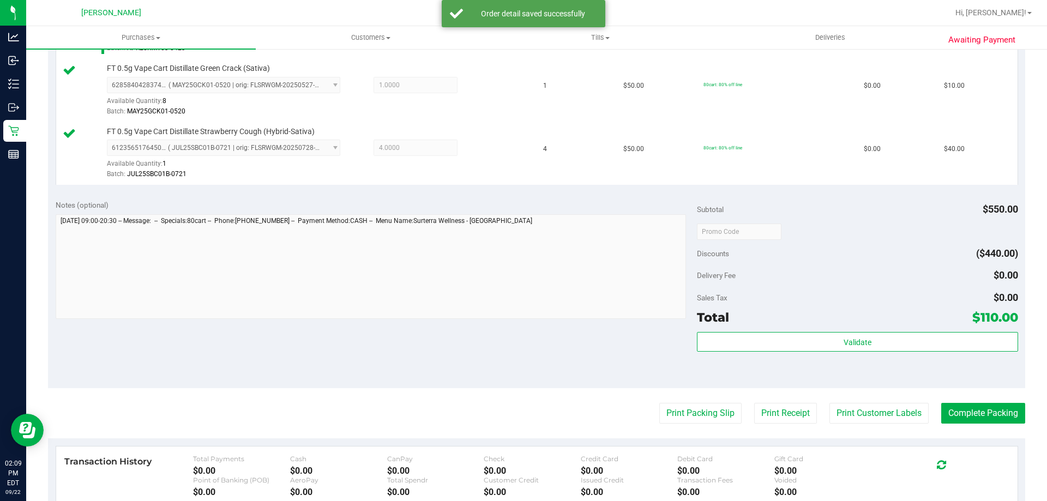
scroll to position [584, 0]
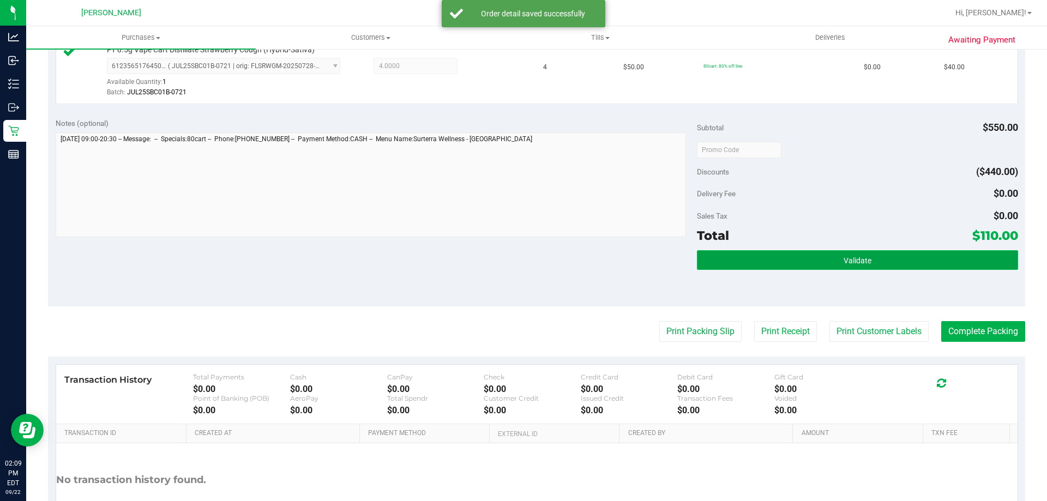
click at [877, 258] on button "Validate" at bounding box center [857, 260] width 321 height 20
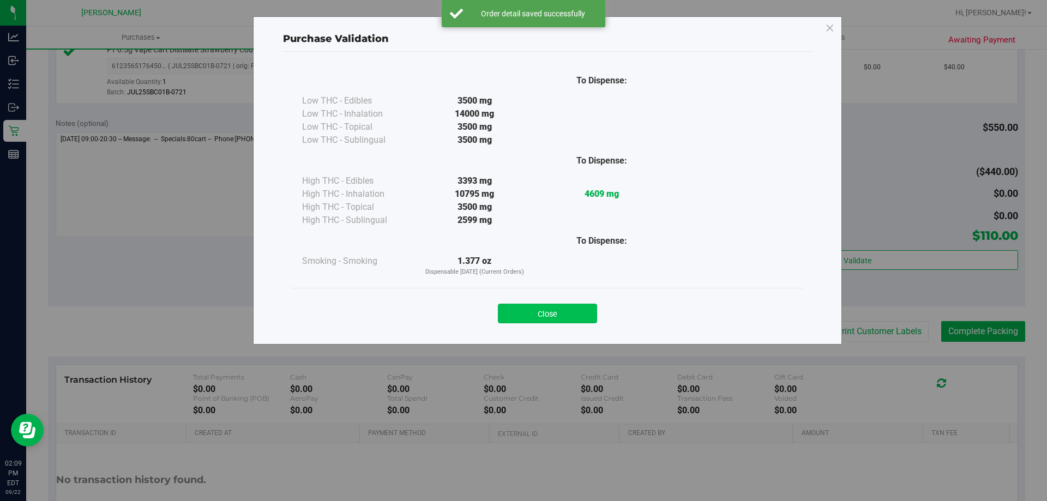
click at [563, 307] on button "Close" at bounding box center [547, 314] width 99 height 20
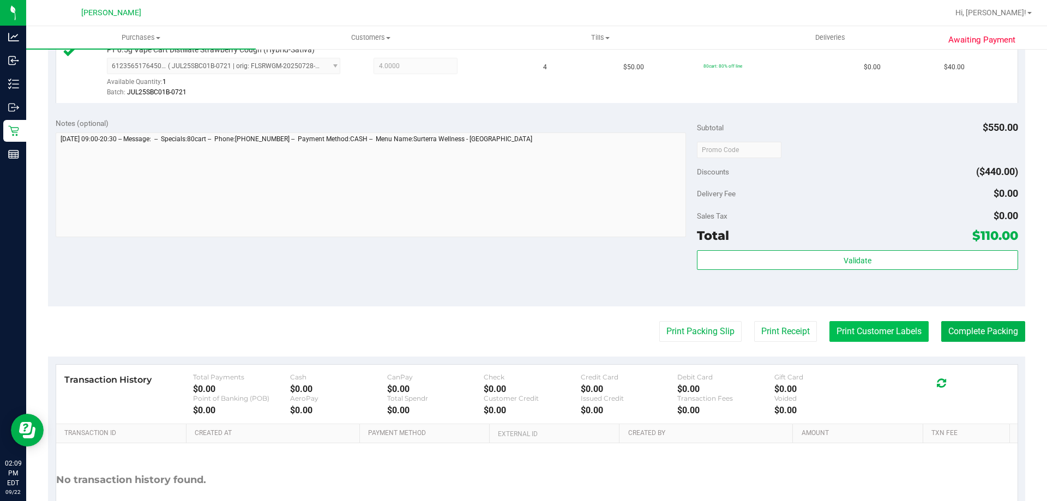
click at [899, 327] on button "Print Customer Labels" at bounding box center [878, 331] width 99 height 21
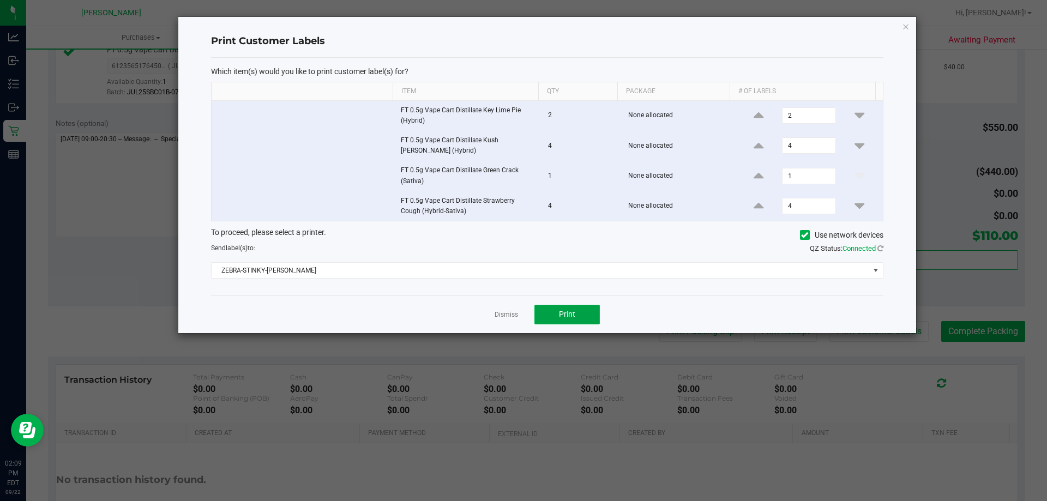
drag, startPoint x: 566, startPoint y: 309, endPoint x: 555, endPoint y: 308, distance: 11.6
click at [555, 308] on button "Print" at bounding box center [566, 315] width 65 height 20
drag, startPoint x: 502, startPoint y: 312, endPoint x: 730, endPoint y: 294, distance: 228.6
click at [502, 304] on div "Dismiss Print" at bounding box center [547, 315] width 672 height 38
click at [499, 309] on app-cancel-button "Dismiss" at bounding box center [506, 314] width 23 height 11
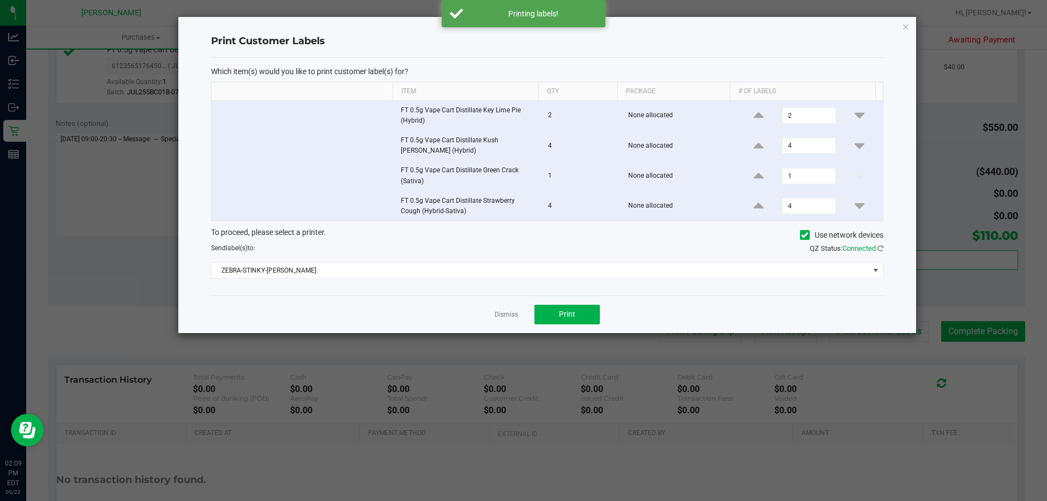
drag, startPoint x: 503, startPoint y: 313, endPoint x: 609, endPoint y: 313, distance: 106.3
click at [508, 310] on link "Dismiss" at bounding box center [506, 314] width 23 height 9
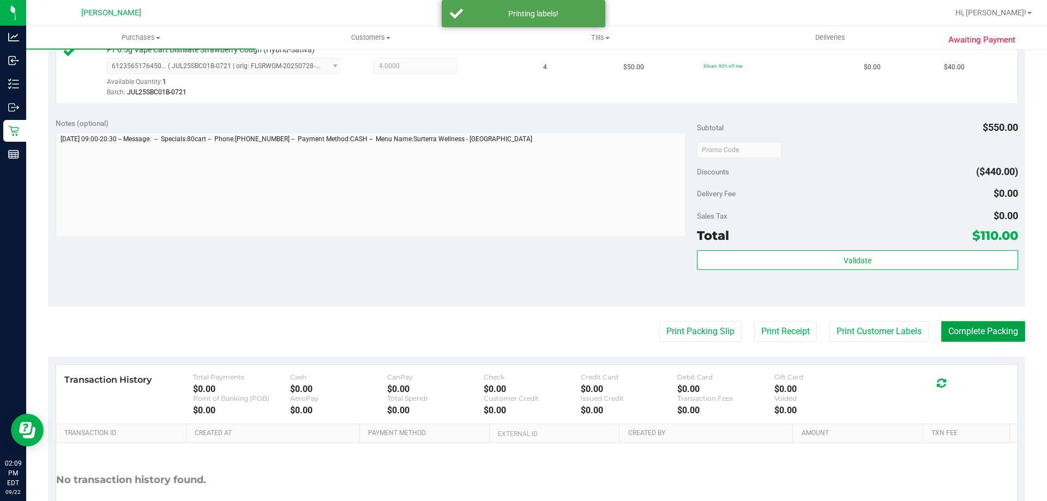
click at [1001, 322] on button "Complete Packing" at bounding box center [983, 331] width 84 height 21
